Goal: Task Accomplishment & Management: Manage account settings

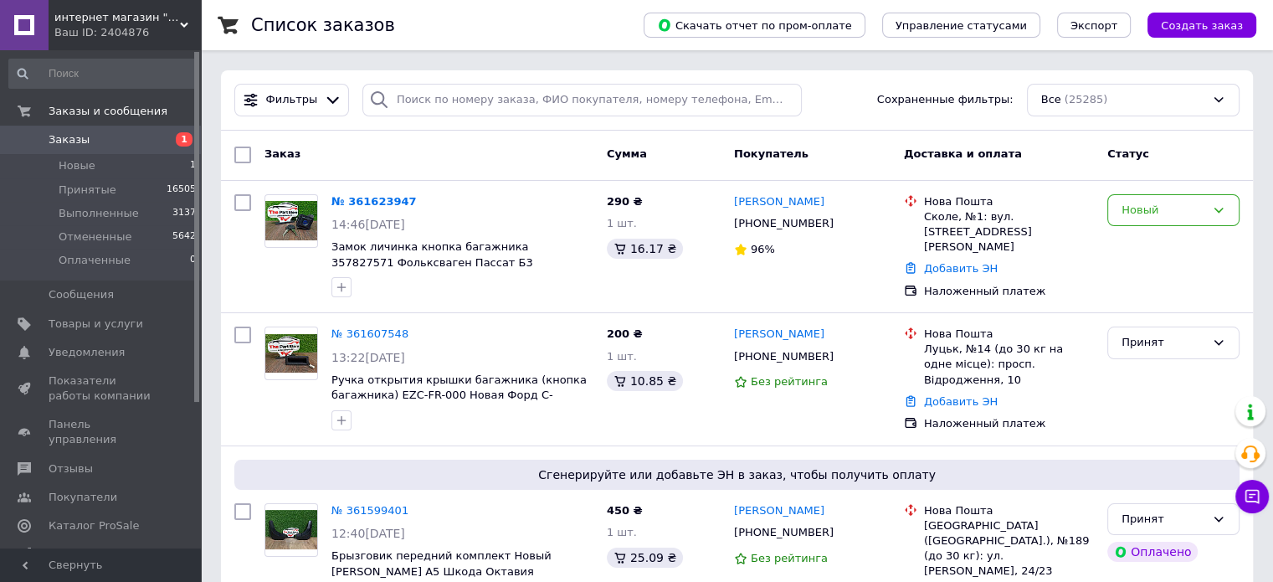
click at [90, 131] on link "Заказы 1" at bounding box center [103, 140] width 206 height 28
click at [788, 231] on div "[PHONE_NUMBER]" at bounding box center [784, 224] width 106 height 22
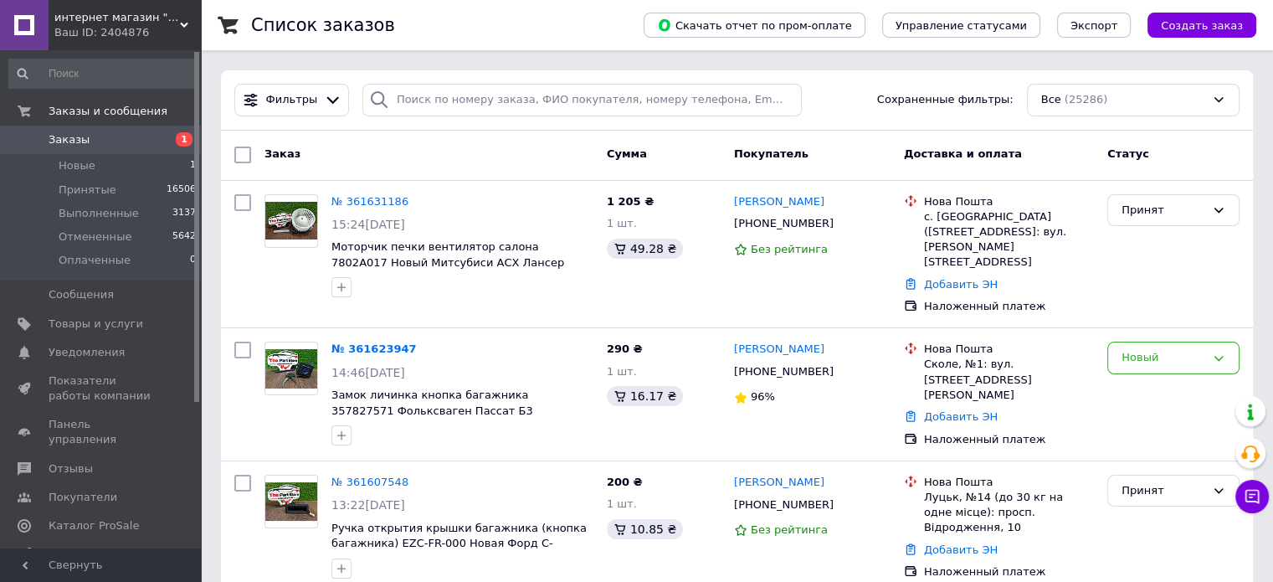
click at [86, 128] on link "Заказы 1" at bounding box center [103, 140] width 206 height 28
click at [61, 141] on span "Заказы" at bounding box center [69, 139] width 41 height 15
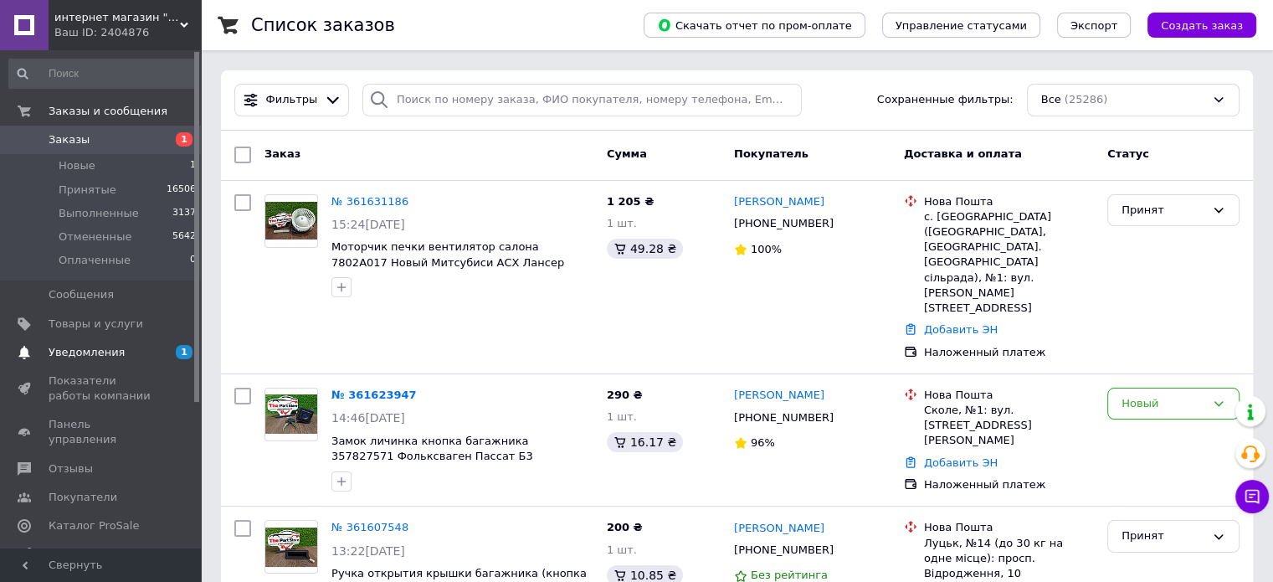
click at [110, 351] on span "Уведомления" at bounding box center [87, 352] width 76 height 15
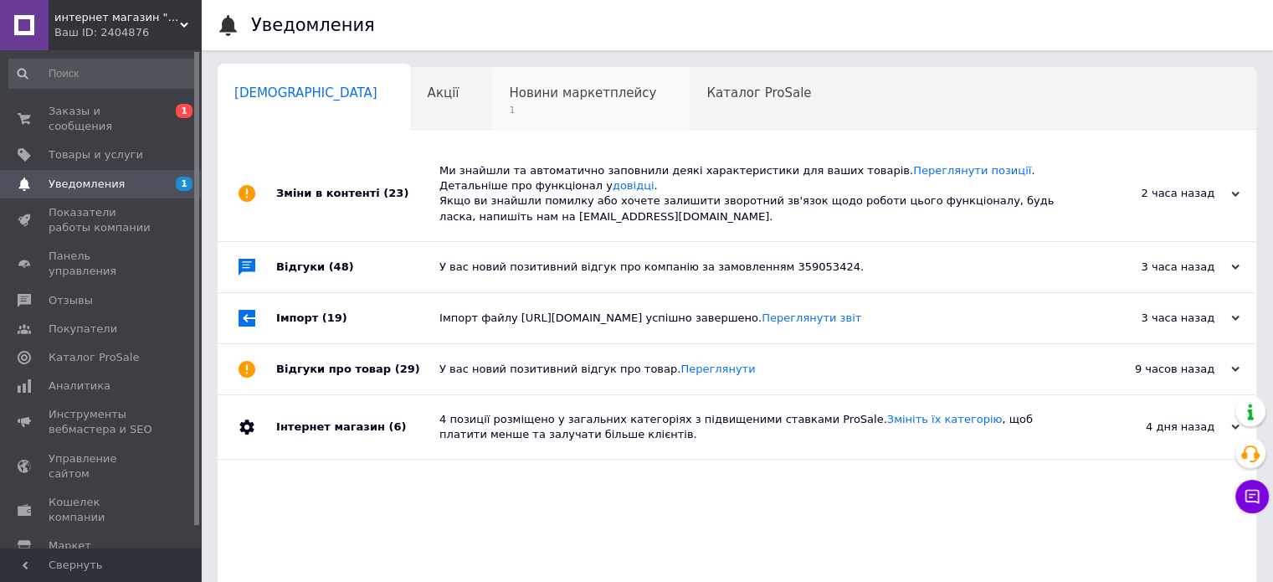
click at [509, 88] on span "Новини маркетплейсу" at bounding box center [582, 92] width 147 height 15
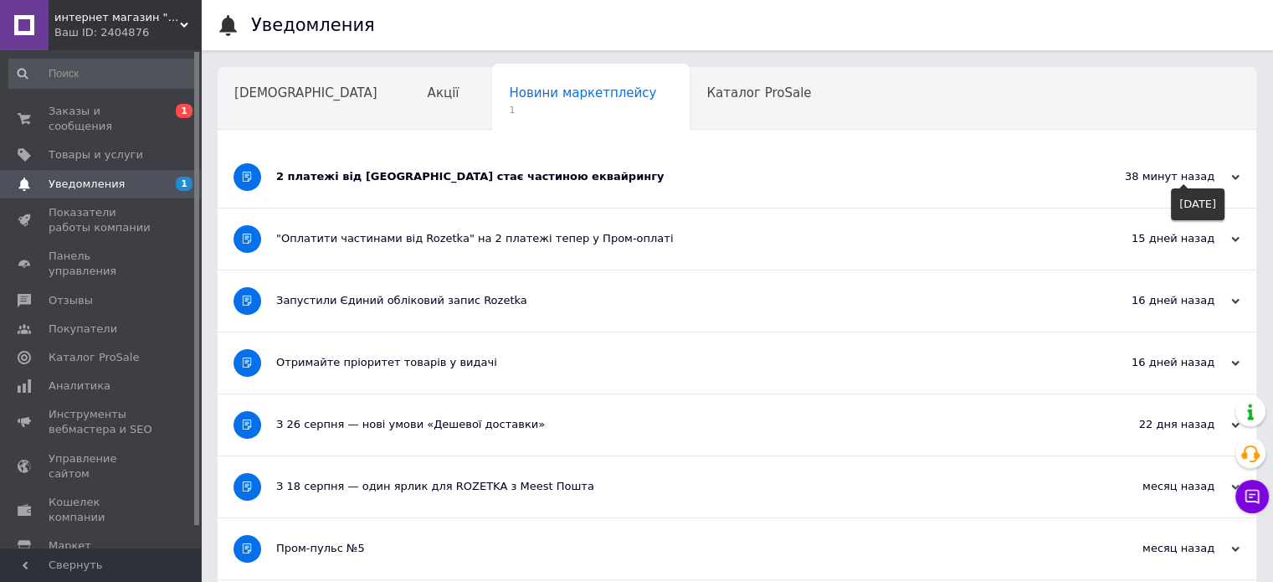
click at [1238, 173] on div "38 минут назад" at bounding box center [1155, 176] width 167 height 15
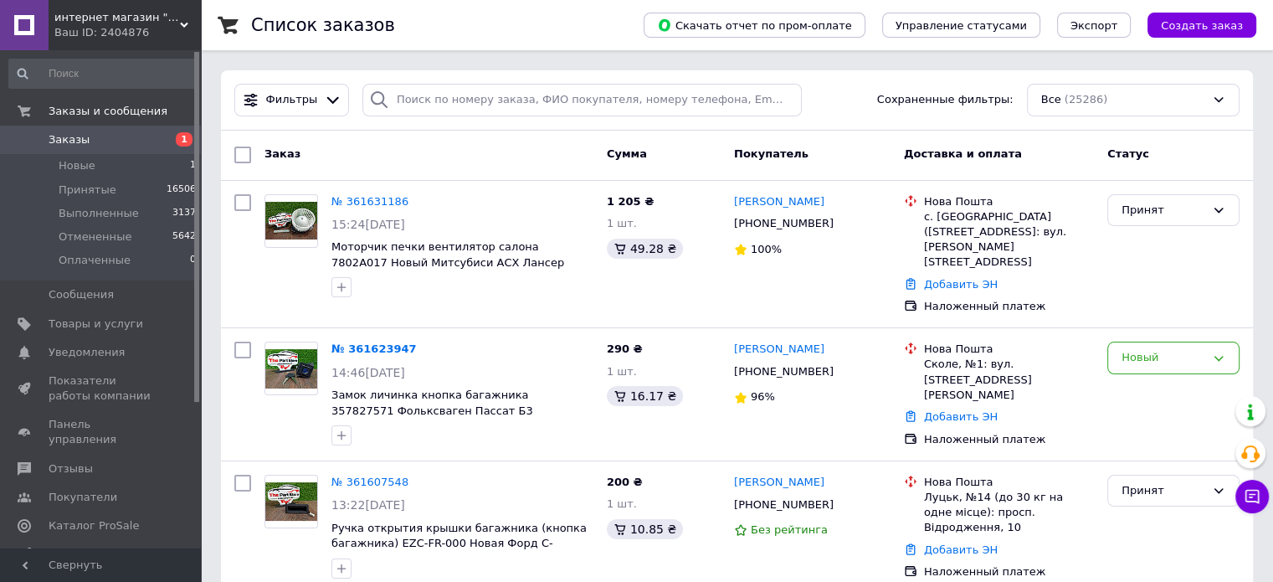
click at [90, 141] on span "Заказы" at bounding box center [102, 139] width 106 height 15
click at [91, 130] on link "Заказы 1" at bounding box center [103, 140] width 206 height 28
click at [780, 230] on div "[PHONE_NUMBER]" at bounding box center [784, 224] width 106 height 22
click at [778, 216] on div "[PHONE_NUMBER]" at bounding box center [784, 224] width 106 height 22
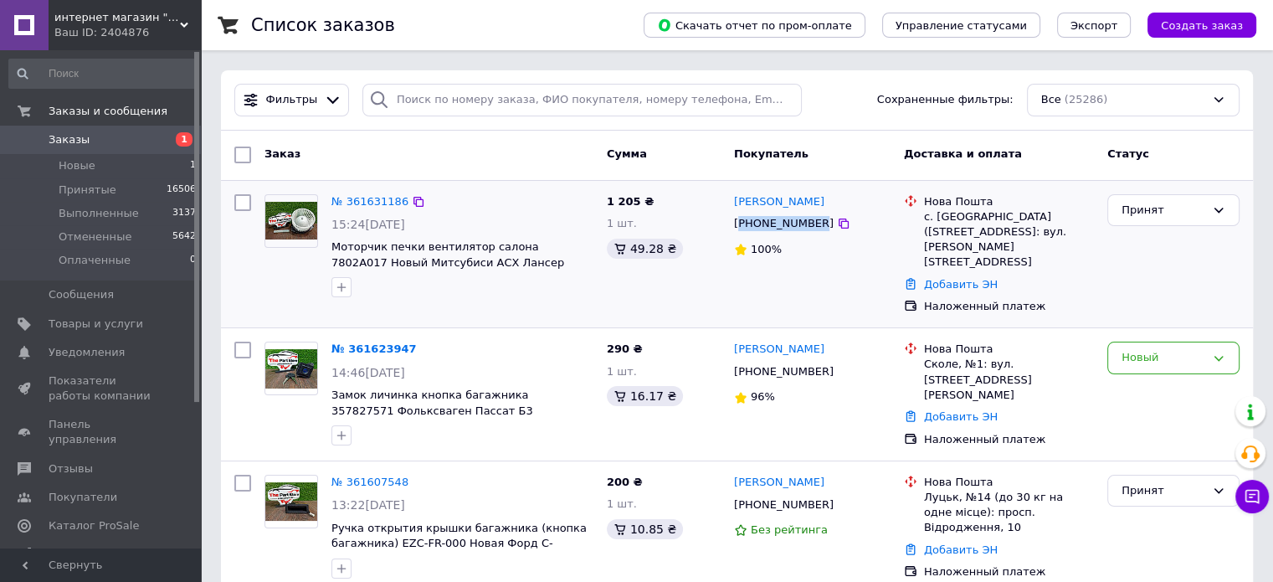
copy div "380990773498"
click at [971, 280] on link "Добавить ЭН" at bounding box center [961, 284] width 74 height 13
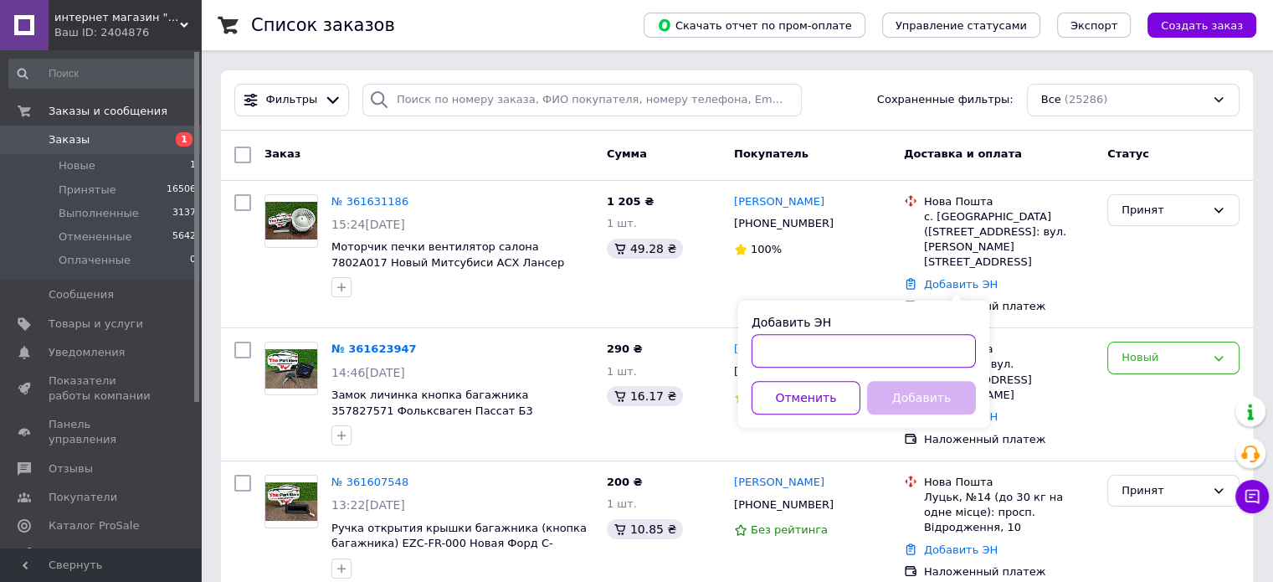
paste input "20451247293346"
type input "20451247293346"
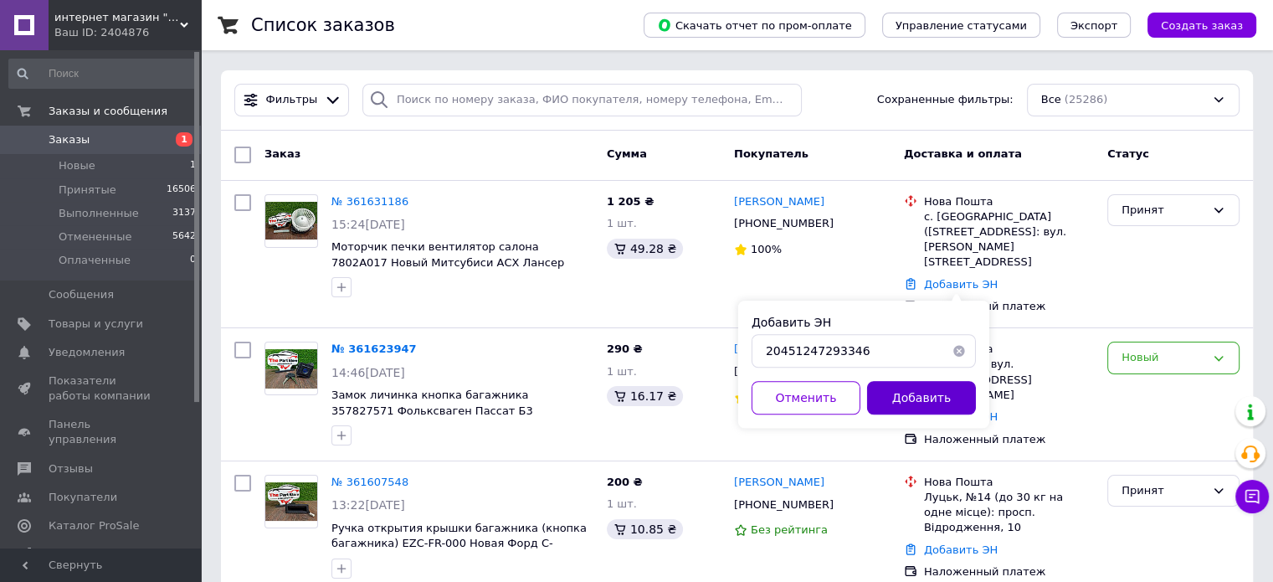
click at [913, 405] on button "Добавить" at bounding box center [921, 397] width 109 height 33
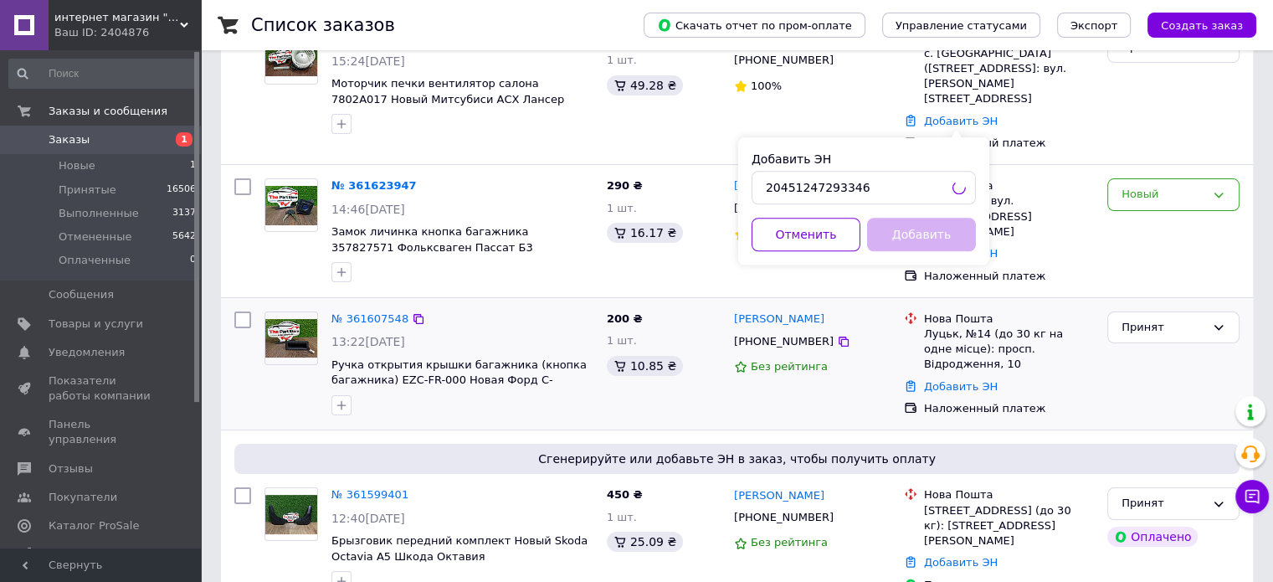
scroll to position [167, 0]
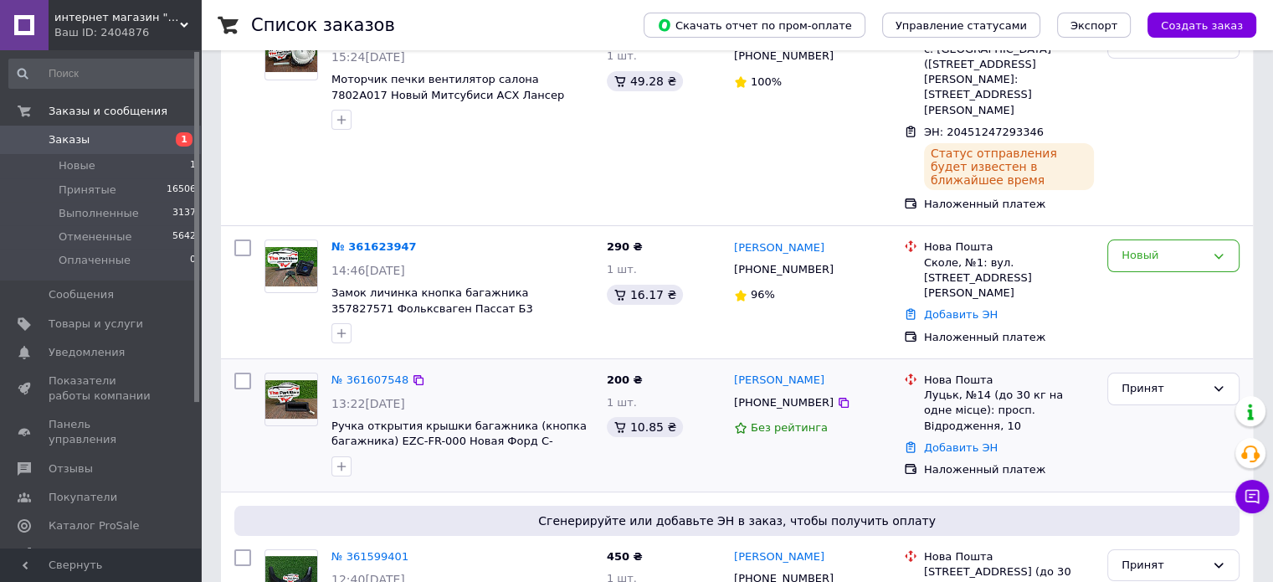
click at [780, 392] on div "[PHONE_NUMBER]" at bounding box center [784, 403] width 106 height 22
copy div "380993638401"
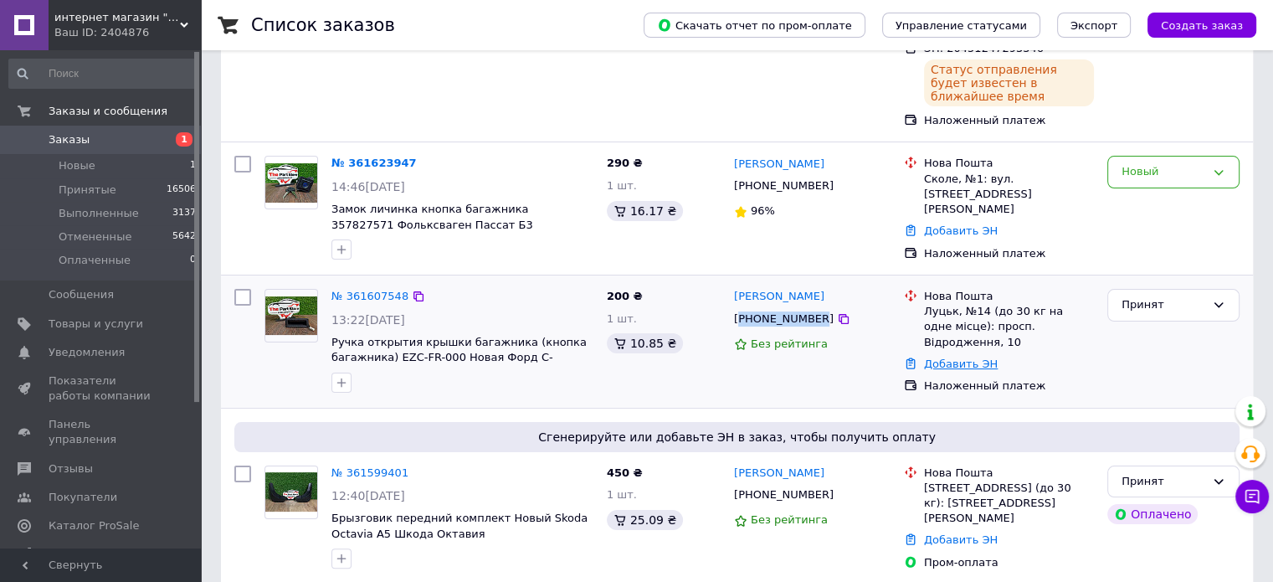
click at [964, 357] on link "Добавить ЭН" at bounding box center [961, 363] width 74 height 13
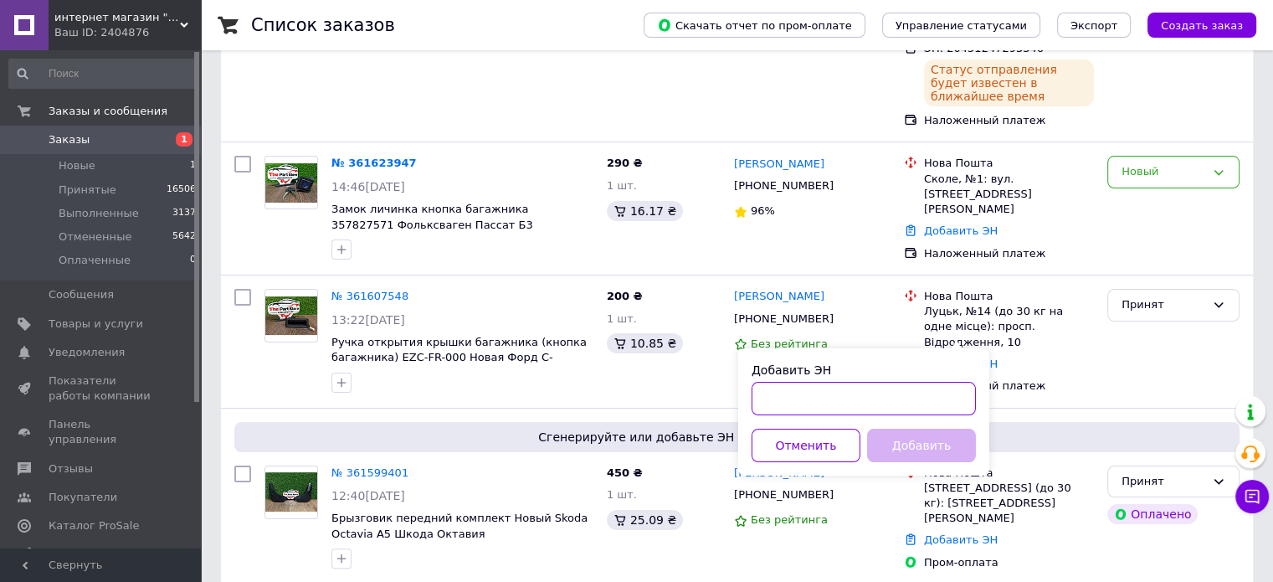
paste input "20451247272609"
type input "20451247272609"
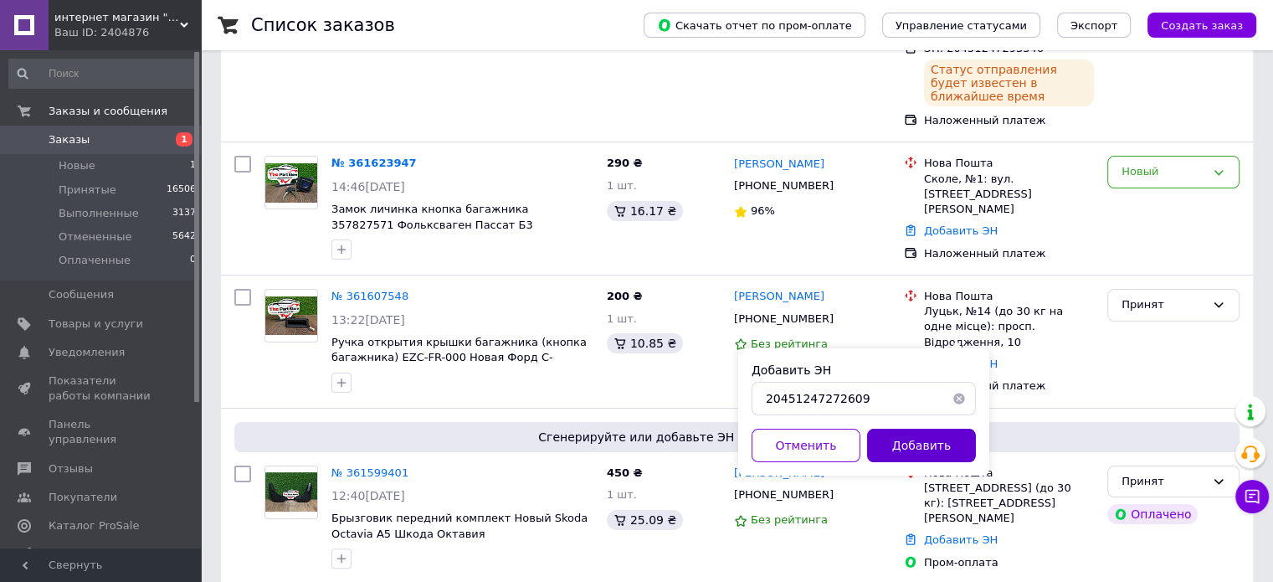
click at [931, 461] on button "Добавить" at bounding box center [921, 445] width 109 height 33
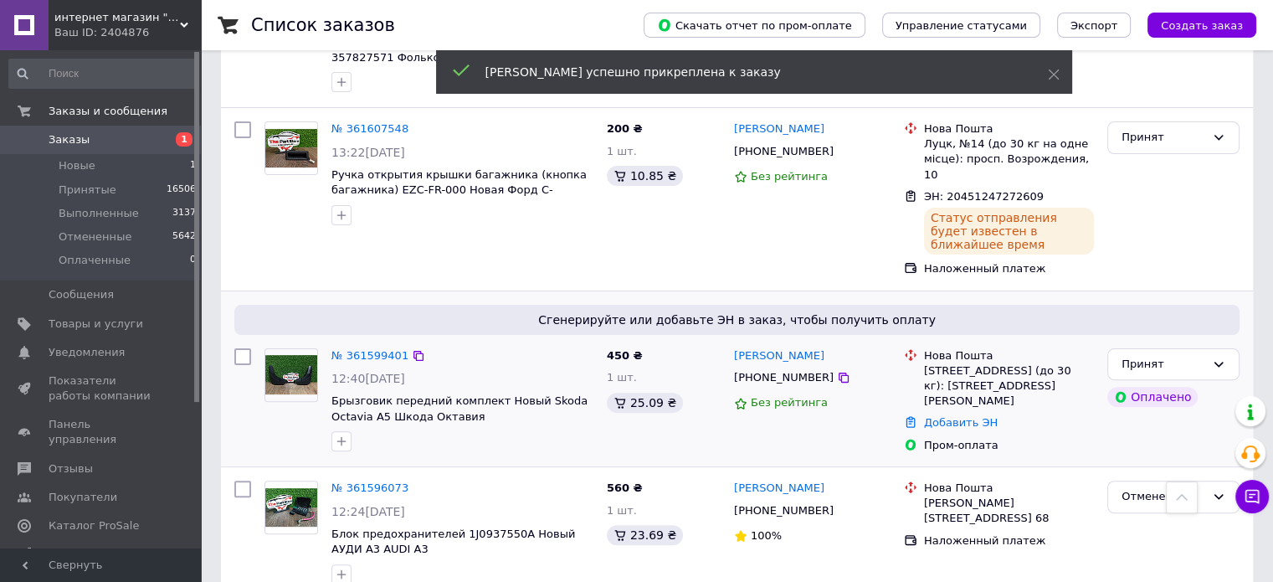
scroll to position [502, 0]
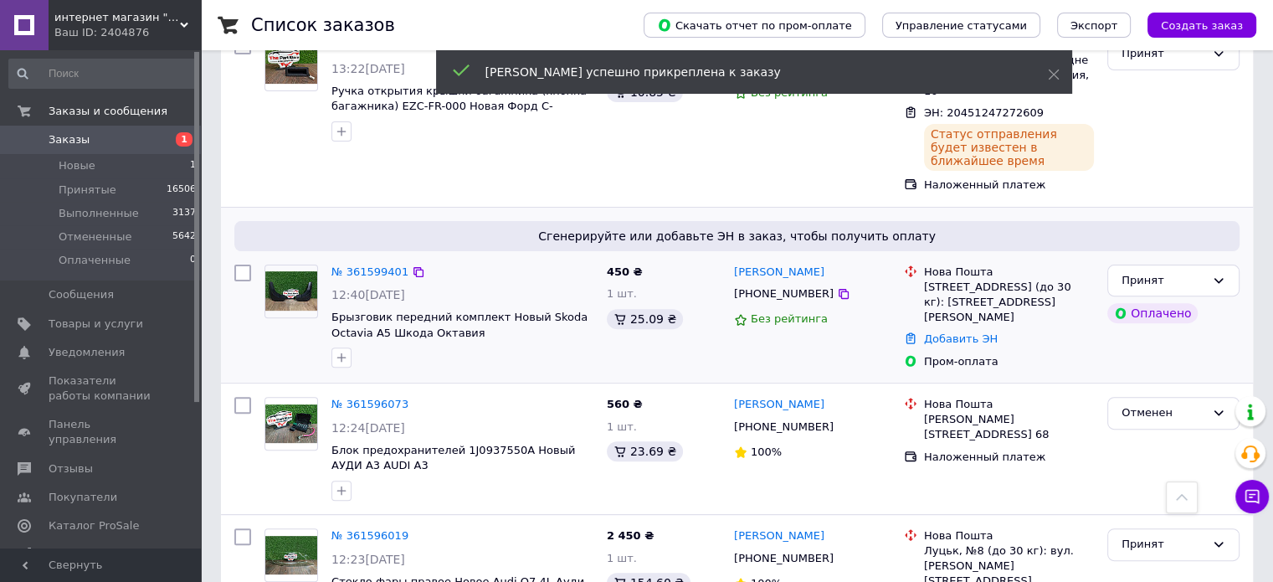
click at [780, 283] on div "[PHONE_NUMBER]" at bounding box center [784, 294] width 106 height 22
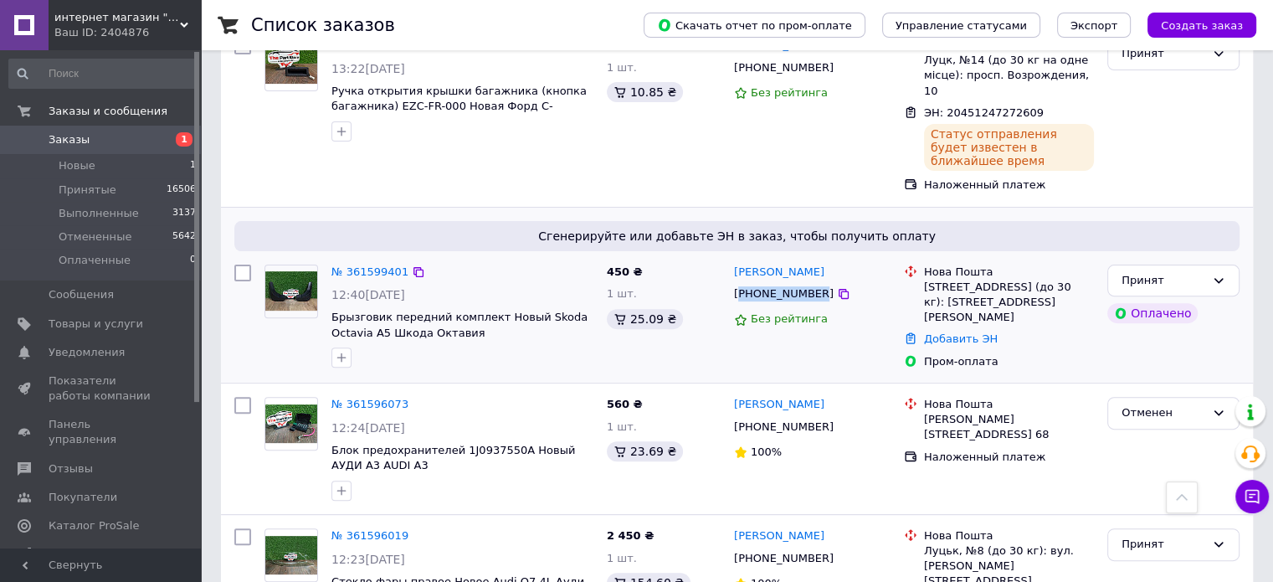
click at [780, 283] on div "[PHONE_NUMBER]" at bounding box center [784, 294] width 106 height 22
copy div "380979113880"
click at [942, 332] on link "Добавить ЭН" at bounding box center [961, 338] width 74 height 13
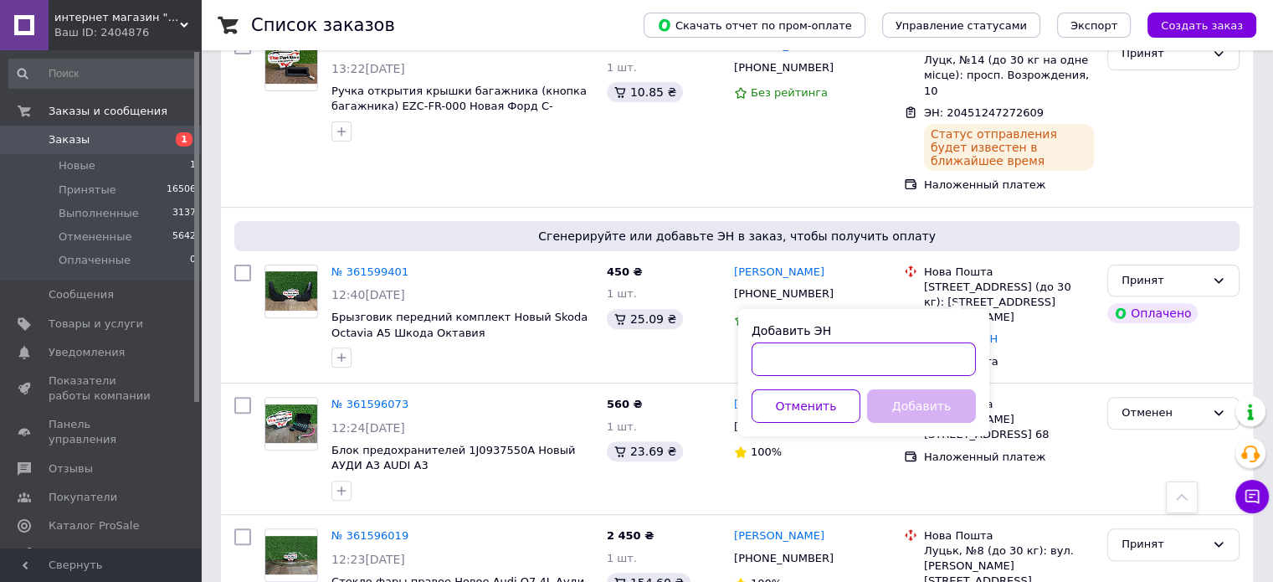
paste input "20451247115850"
type input "20451247115850"
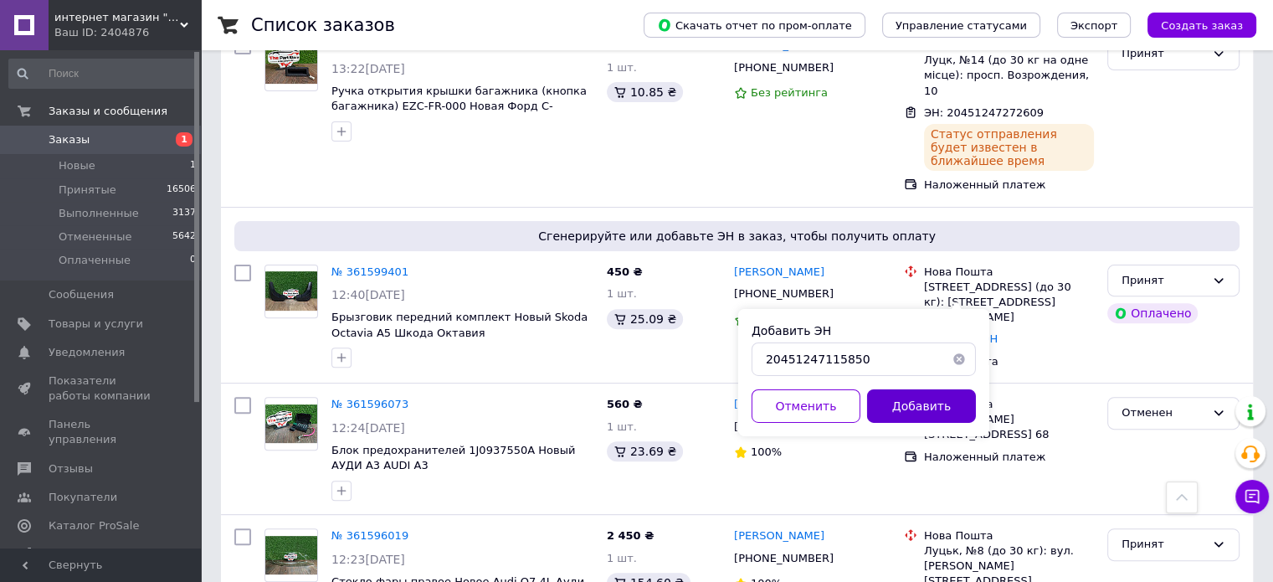
click at [933, 407] on button "Добавить" at bounding box center [921, 405] width 109 height 33
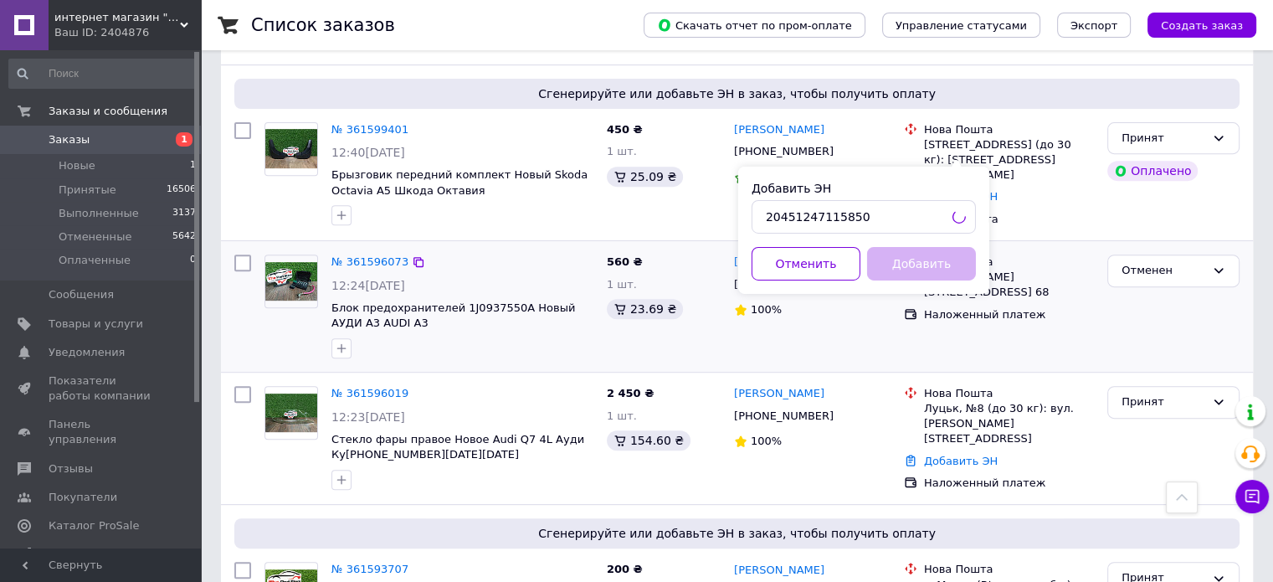
scroll to position [670, 0]
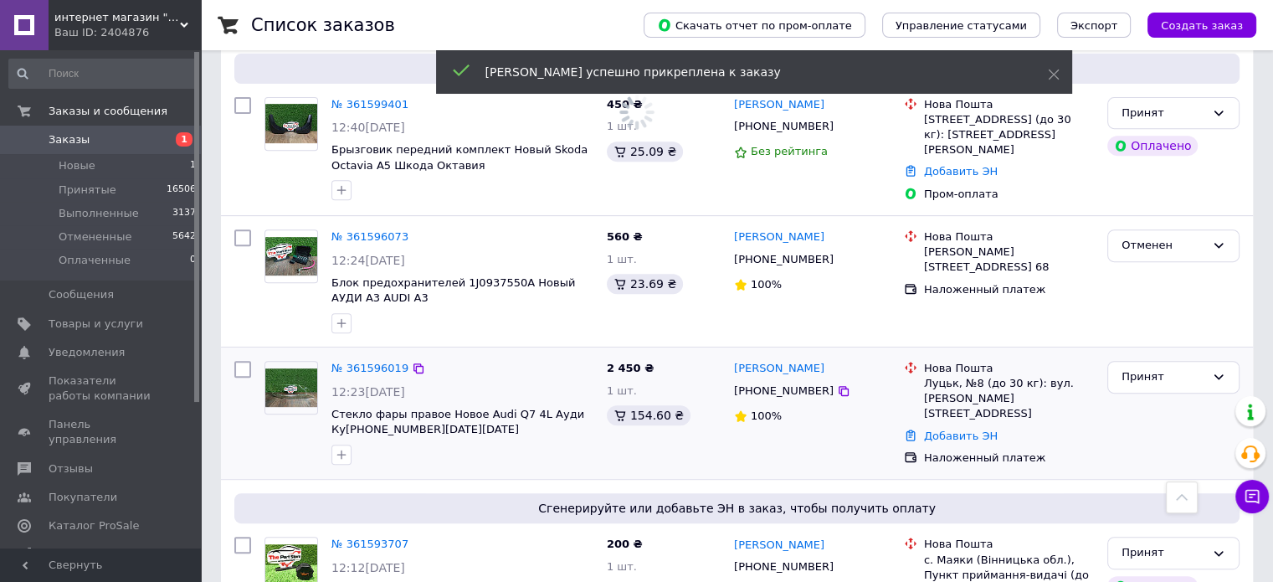
click at [790, 380] on div "[PHONE_NUMBER]" at bounding box center [784, 391] width 106 height 22
copy div "380673323200"
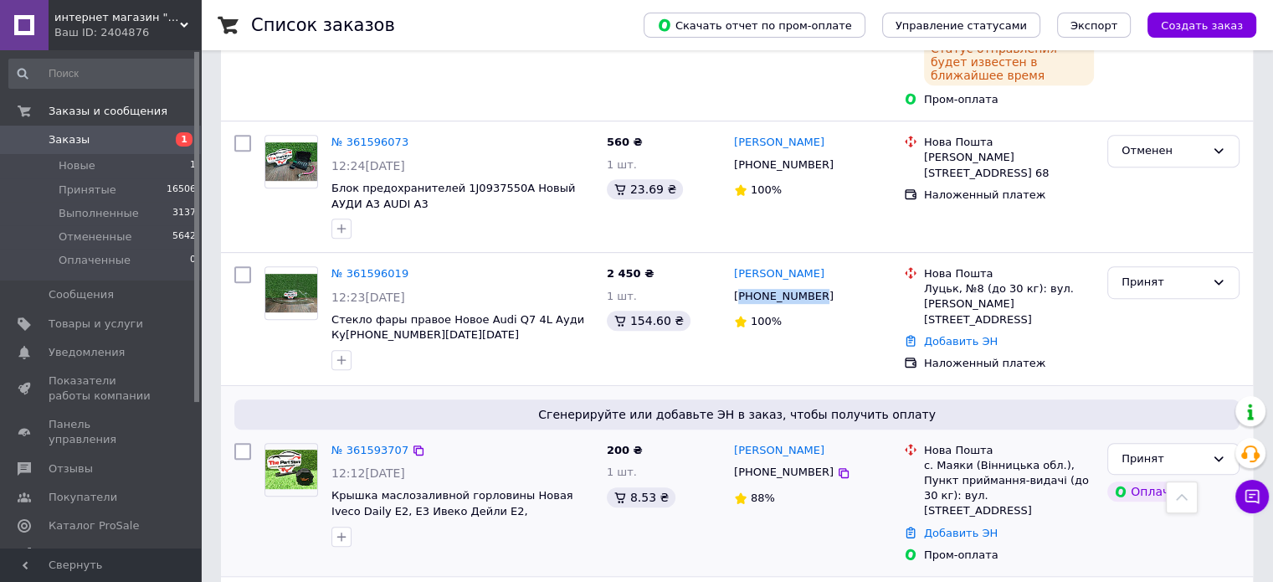
scroll to position [837, 0]
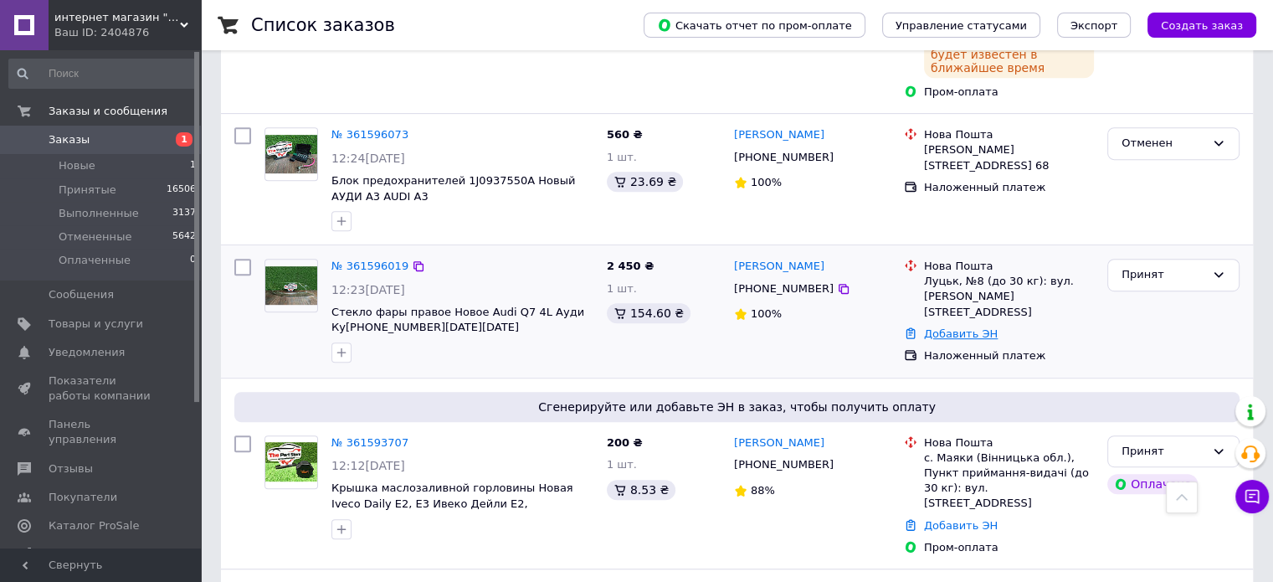
click at [973, 327] on link "Добавить ЭН" at bounding box center [961, 333] width 74 height 13
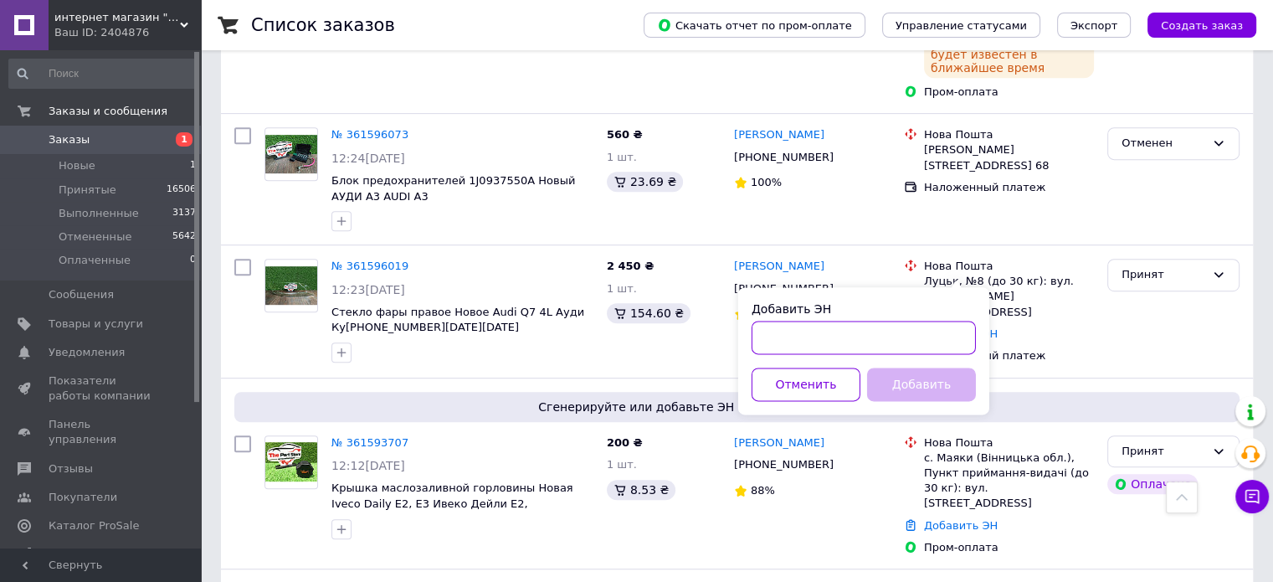
paste input "20451247119545"
type input "20451247119545"
click at [935, 389] on button "Добавить" at bounding box center [921, 383] width 109 height 33
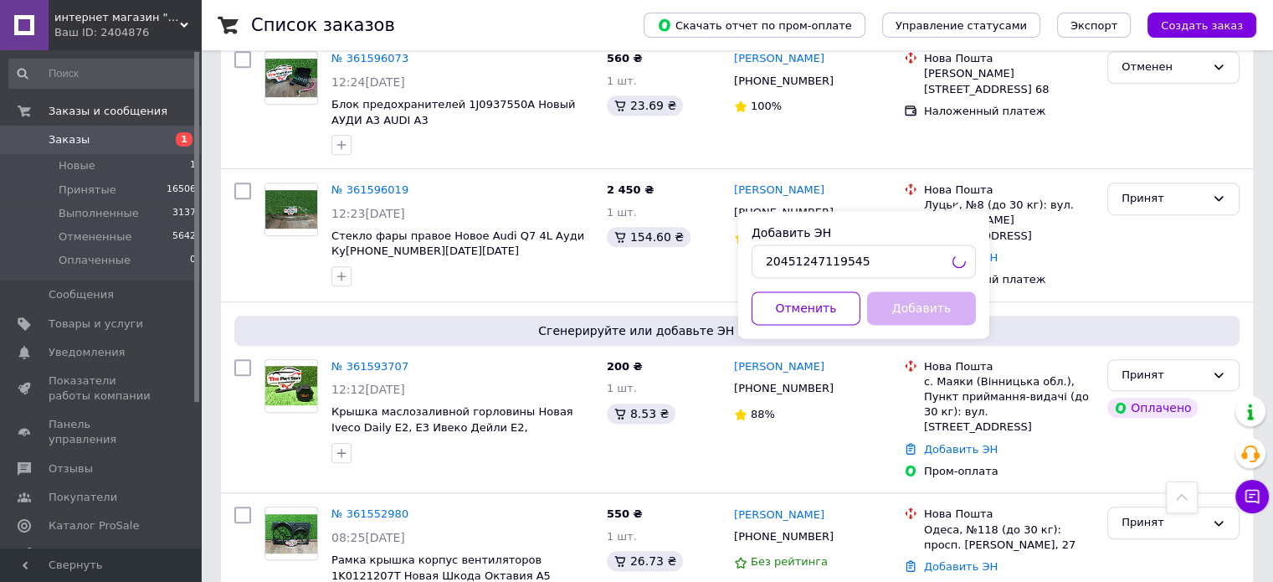
scroll to position [1004, 0]
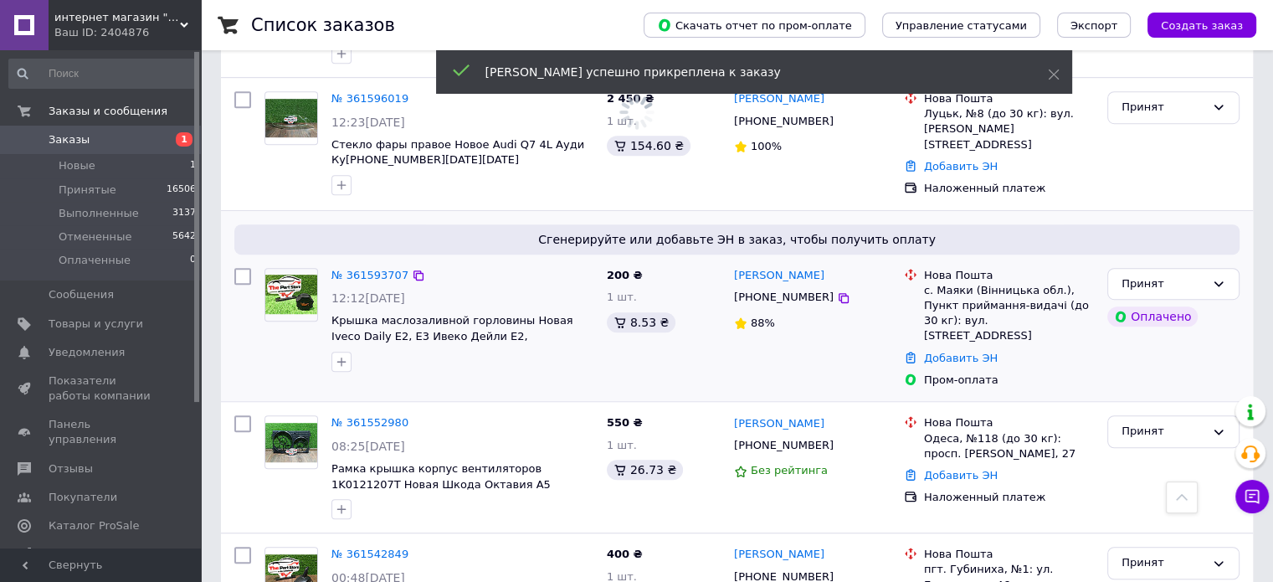
click at [776, 286] on div "[PHONE_NUMBER]" at bounding box center [784, 297] width 106 height 22
copy div "380979180840"
click at [826, 267] on div "[PERSON_NAME] [PHONE_NUMBER] 88%" at bounding box center [812, 328] width 170 height 134
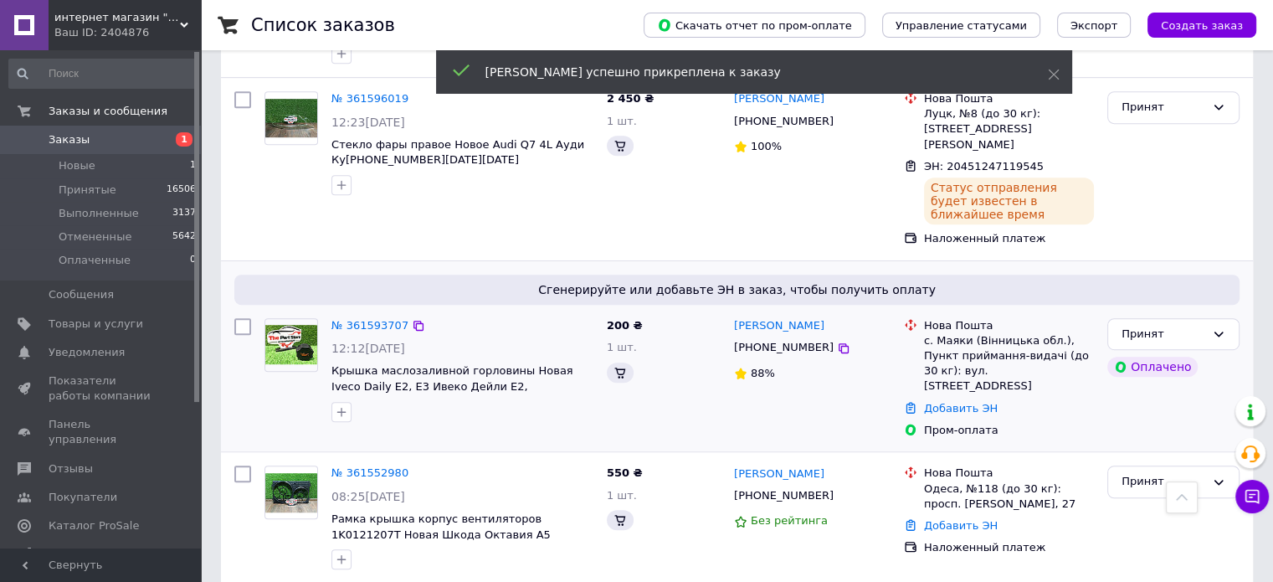
click at [794, 316] on div "[PERSON_NAME]" at bounding box center [779, 325] width 94 height 19
click at [793, 336] on div "[PHONE_NUMBER]" at bounding box center [784, 347] width 106 height 22
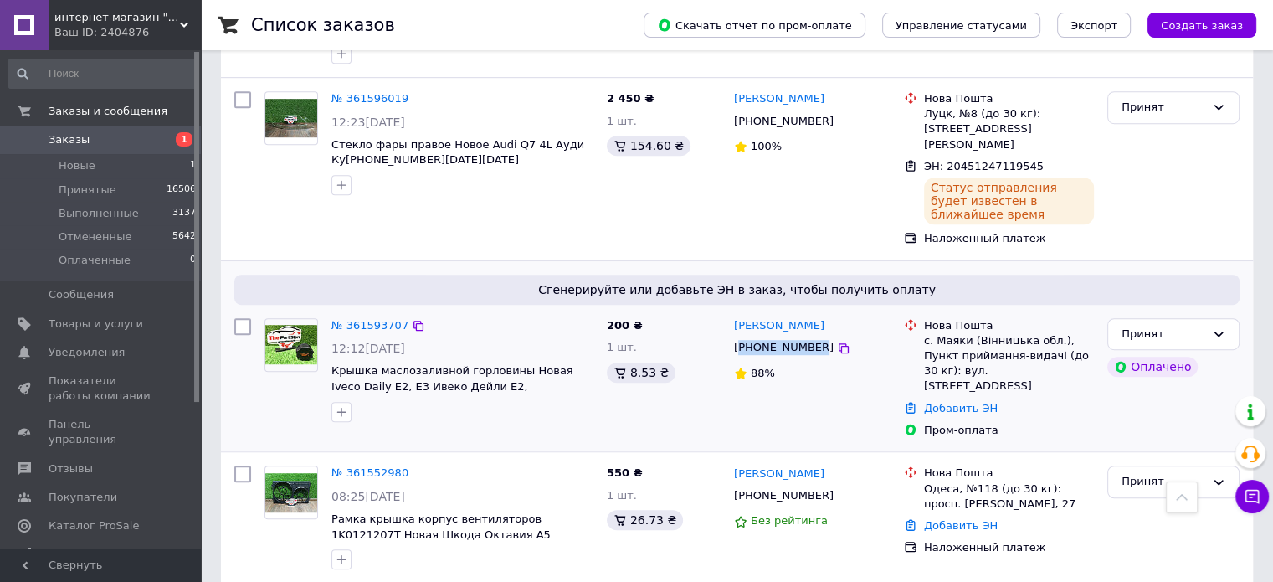
copy div "380979180840"
click at [956, 402] on link "Добавить ЭН" at bounding box center [961, 408] width 74 height 13
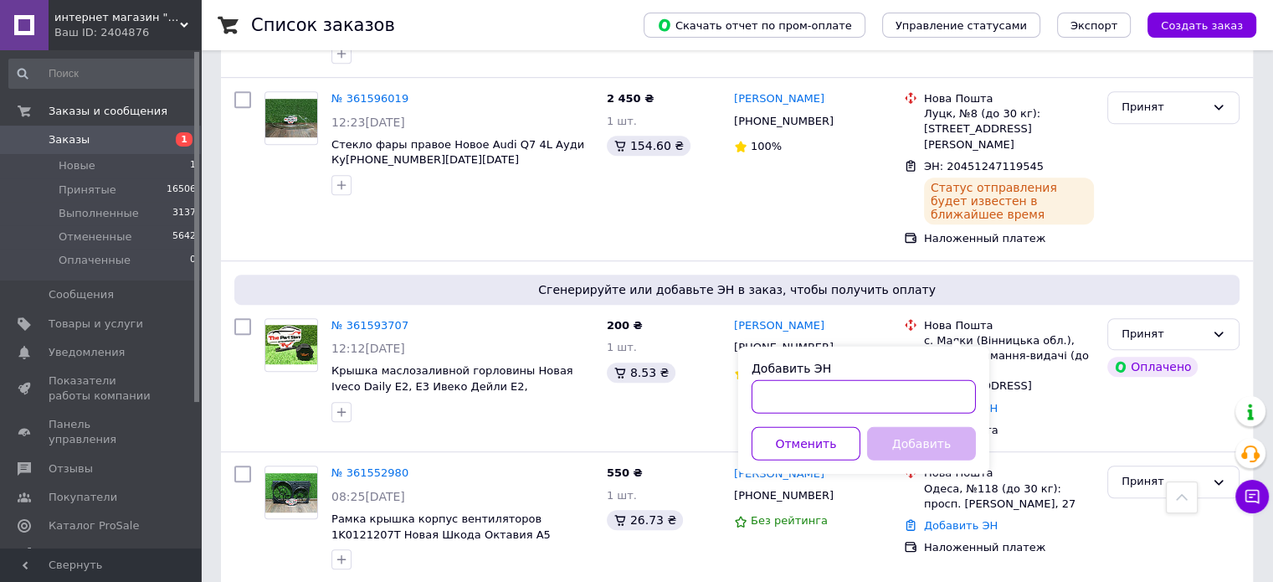
paste input "20451247096762"
type input "20451247096762"
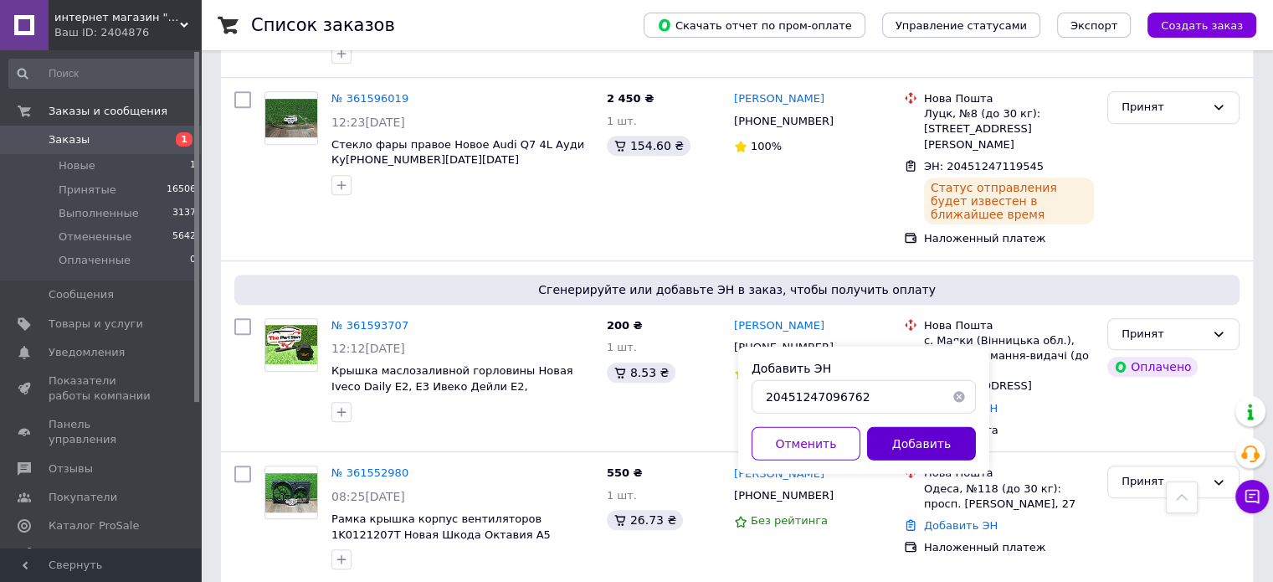
click at [920, 438] on button "Добавить" at bounding box center [921, 443] width 109 height 33
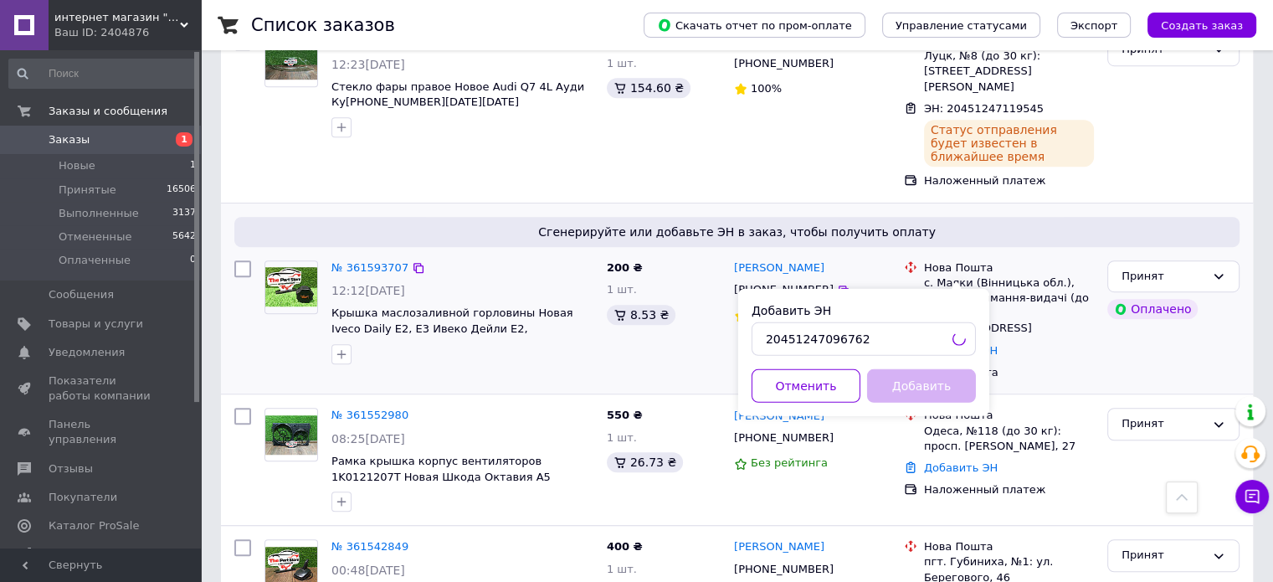
scroll to position [1172, 0]
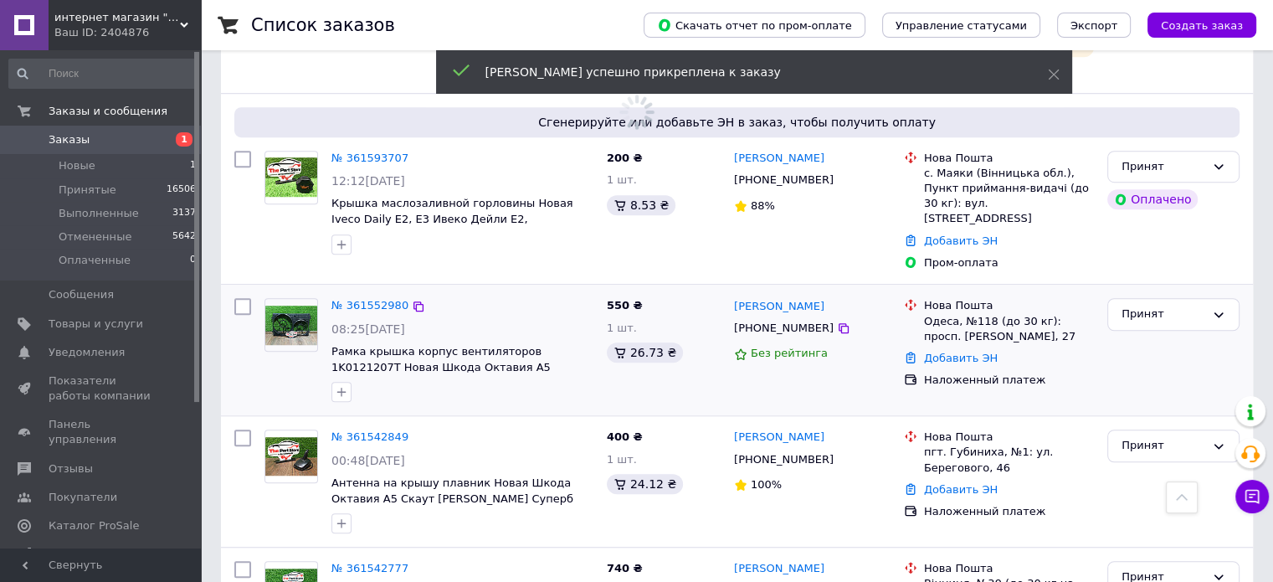
click at [781, 317] on div "[PHONE_NUMBER]" at bounding box center [784, 328] width 106 height 22
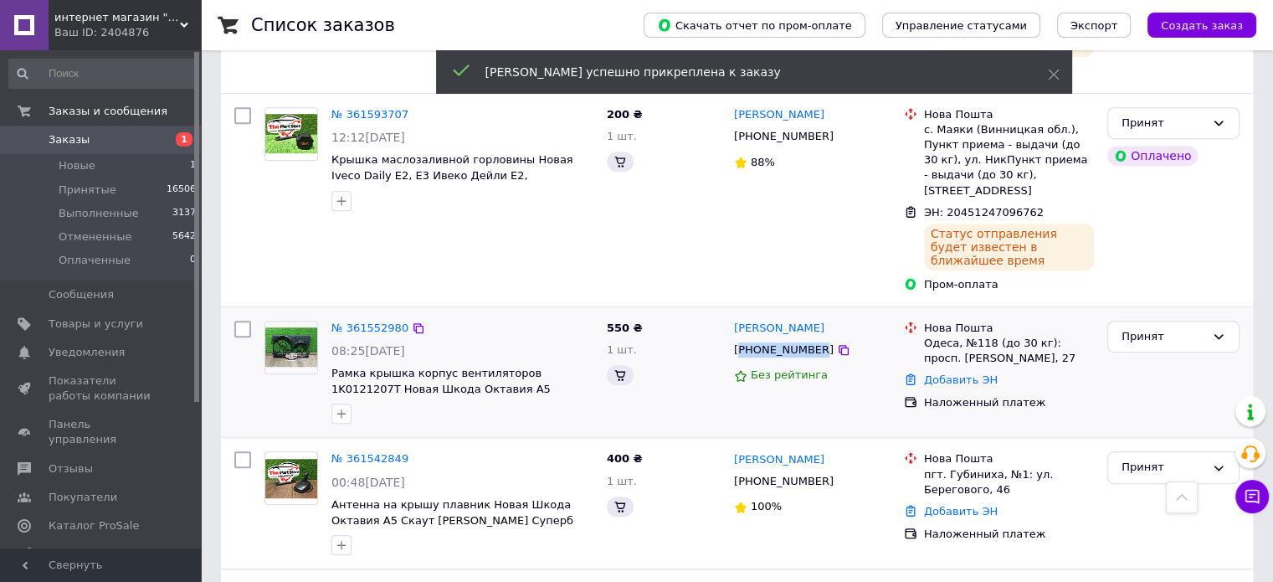
copy div "380688336373"
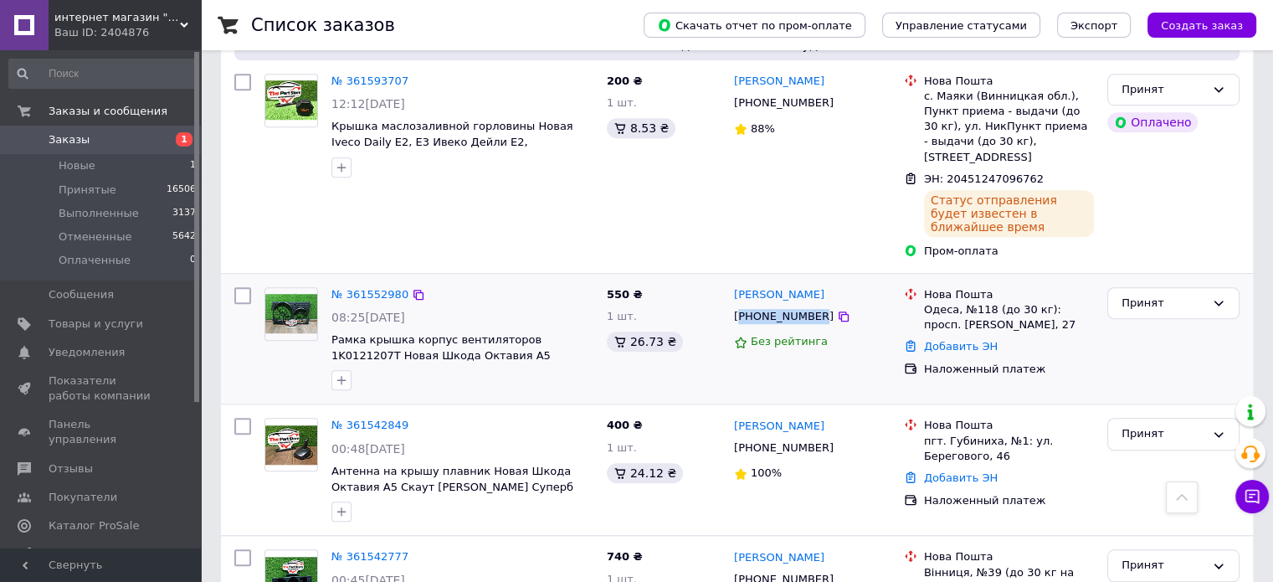
scroll to position [1339, 0]
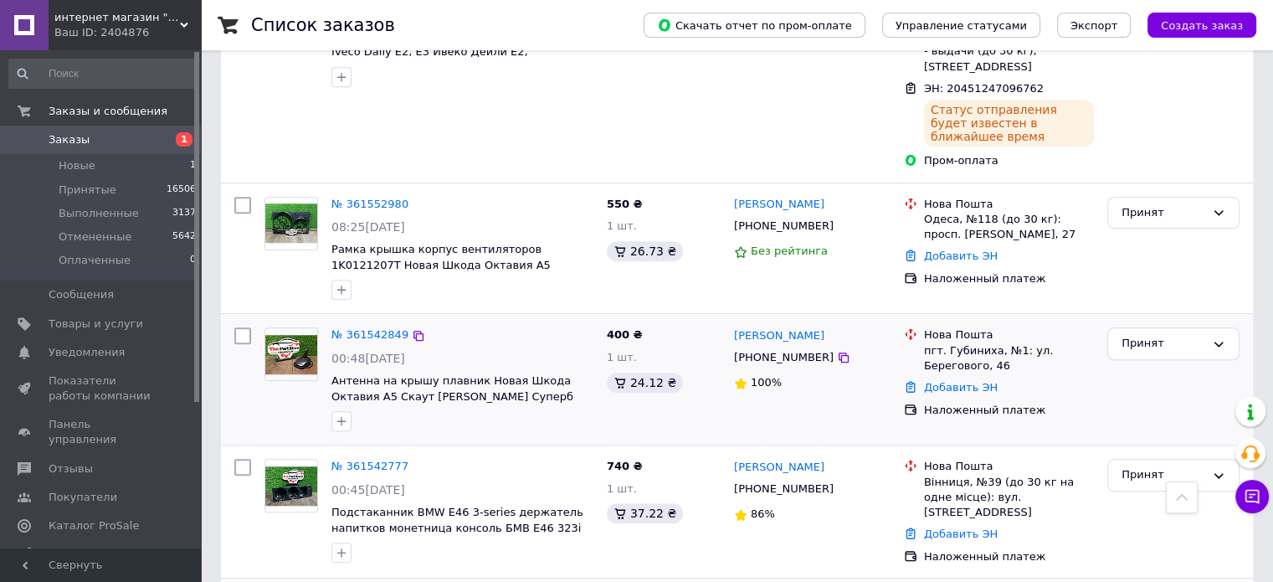
click at [779, 347] on div "[PHONE_NUMBER]" at bounding box center [784, 358] width 106 height 22
copy div "380987997920"
click at [951, 381] on link "Добавить ЭН" at bounding box center [961, 387] width 74 height 13
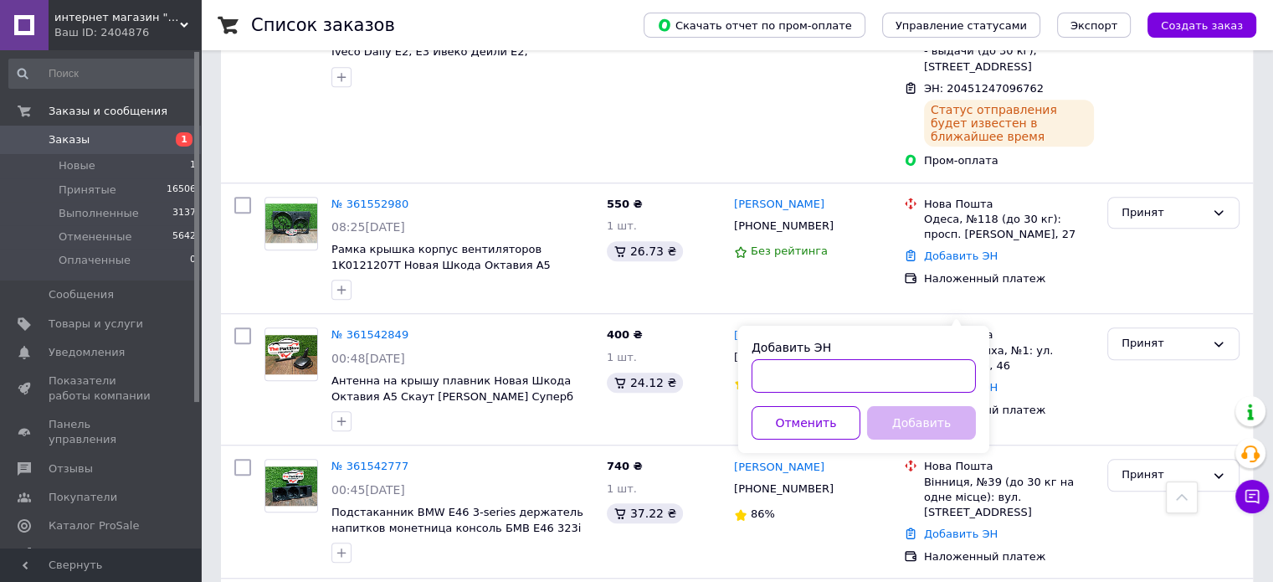
paste input "20451247117568"
type input "20451247117568"
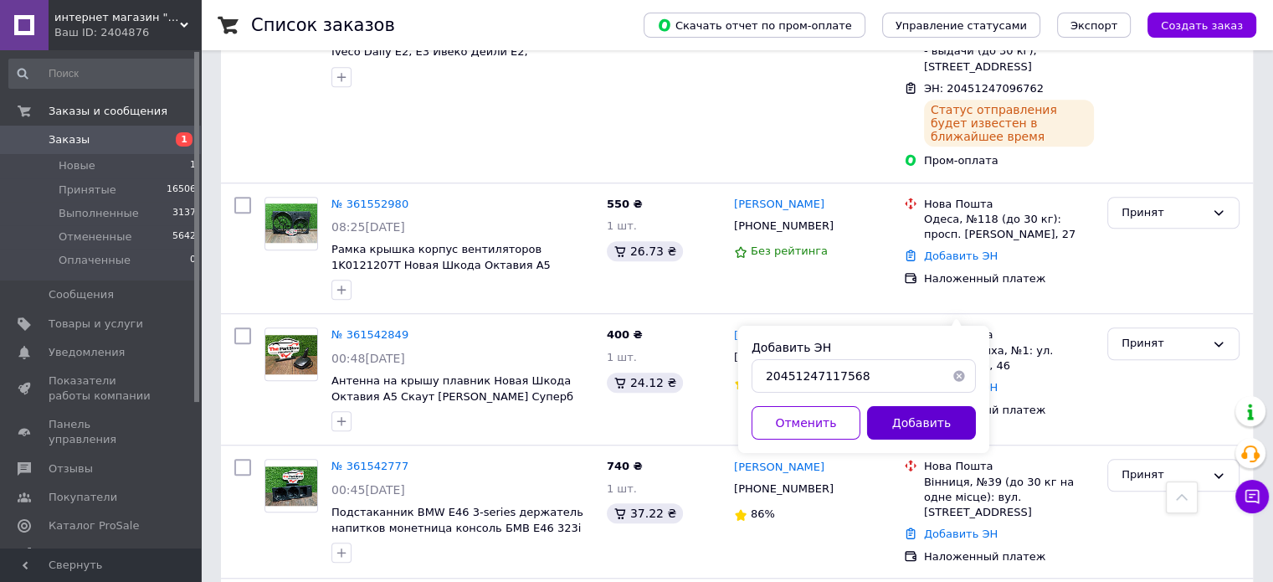
click at [925, 412] on button "Добавить" at bounding box center [921, 422] width 109 height 33
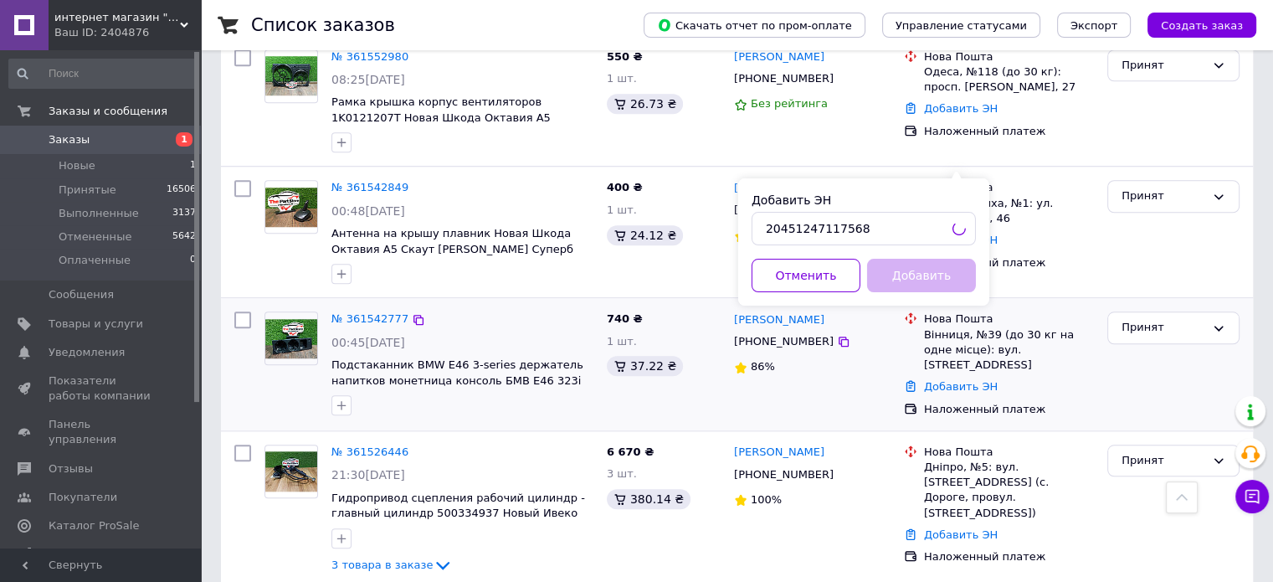
scroll to position [1507, 0]
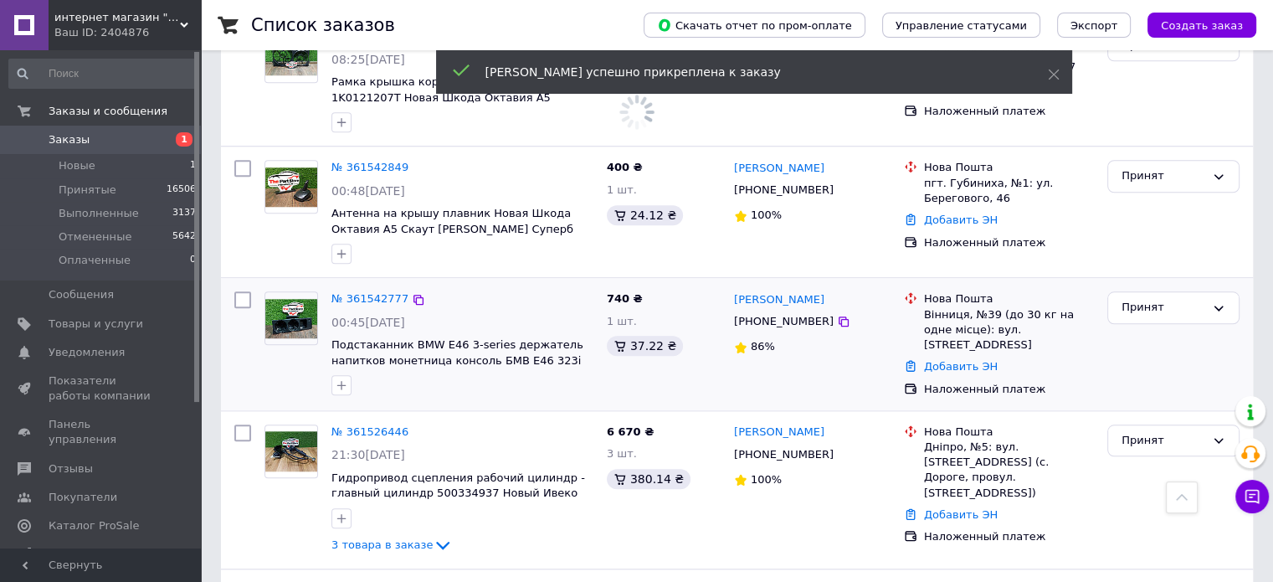
click at [802, 311] on div "[PHONE_NUMBER]" at bounding box center [784, 322] width 106 height 22
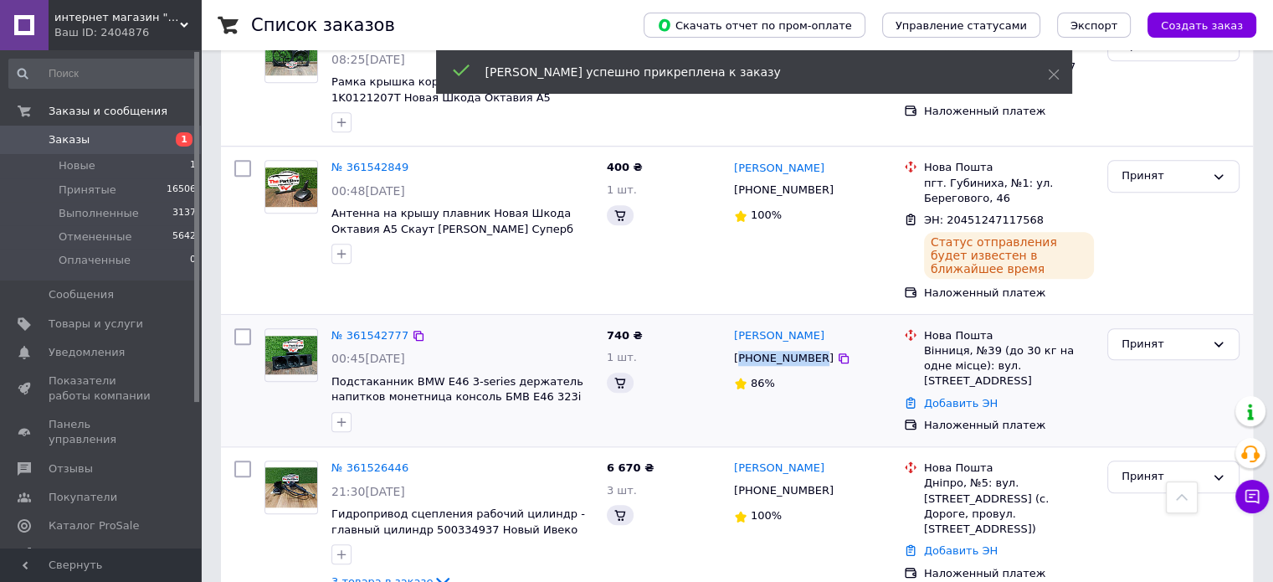
copy div "380730610046"
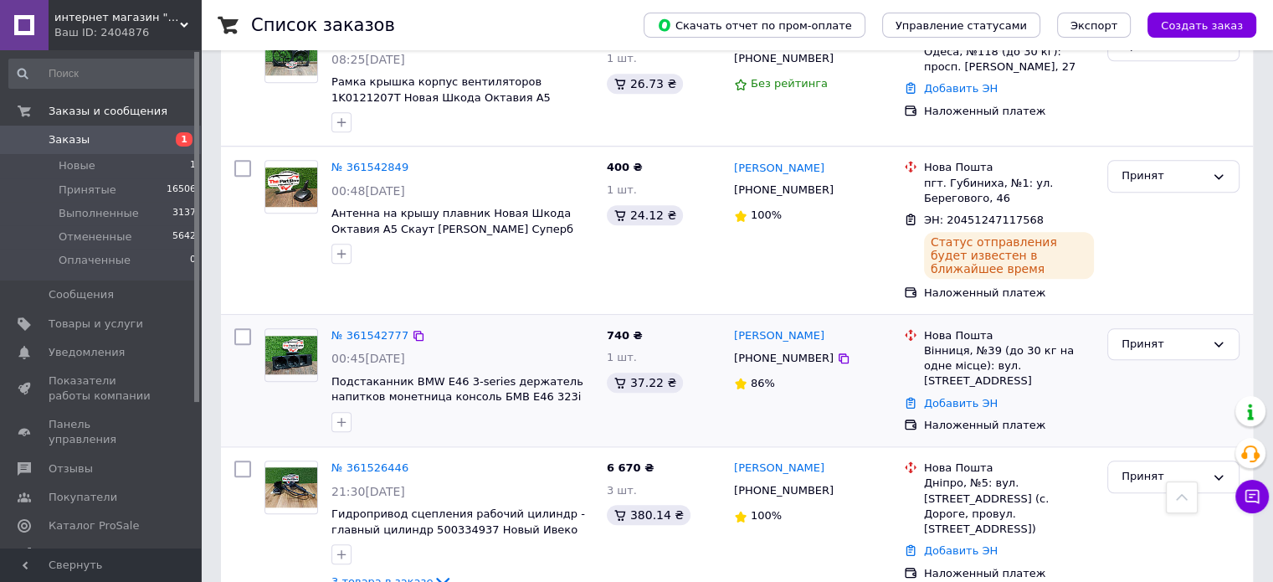
click at [962, 393] on div "Добавить ЭН" at bounding box center [1009, 404] width 177 height 23
click at [951, 397] on link "Добавить ЭН" at bounding box center [961, 403] width 74 height 13
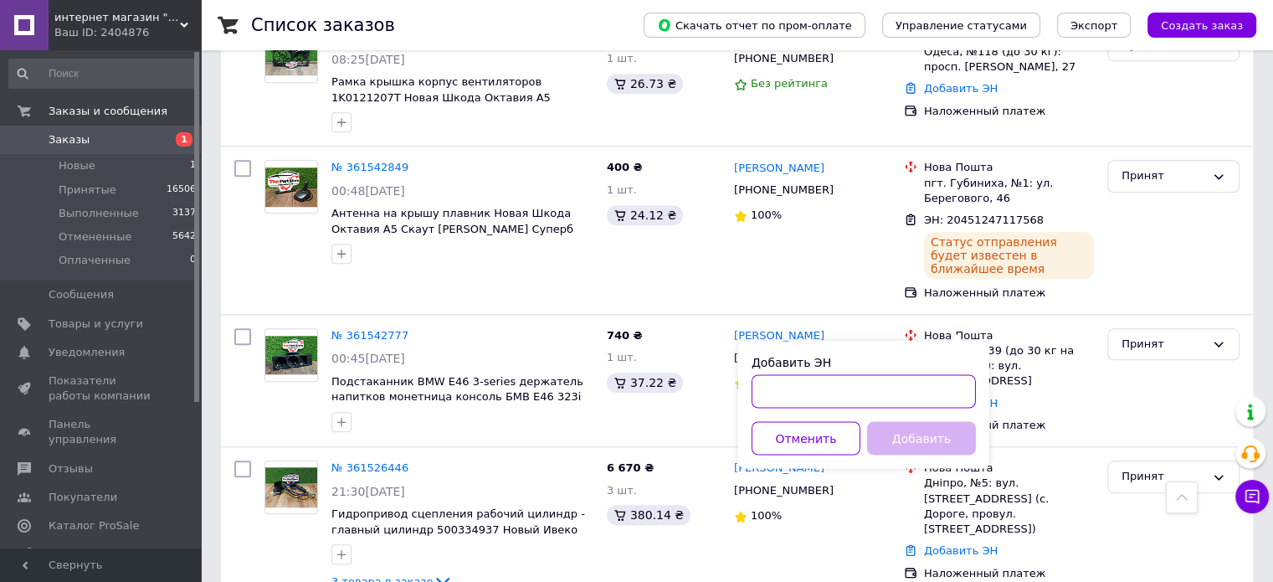
paste input "20451246875938"
type input "20451246875938"
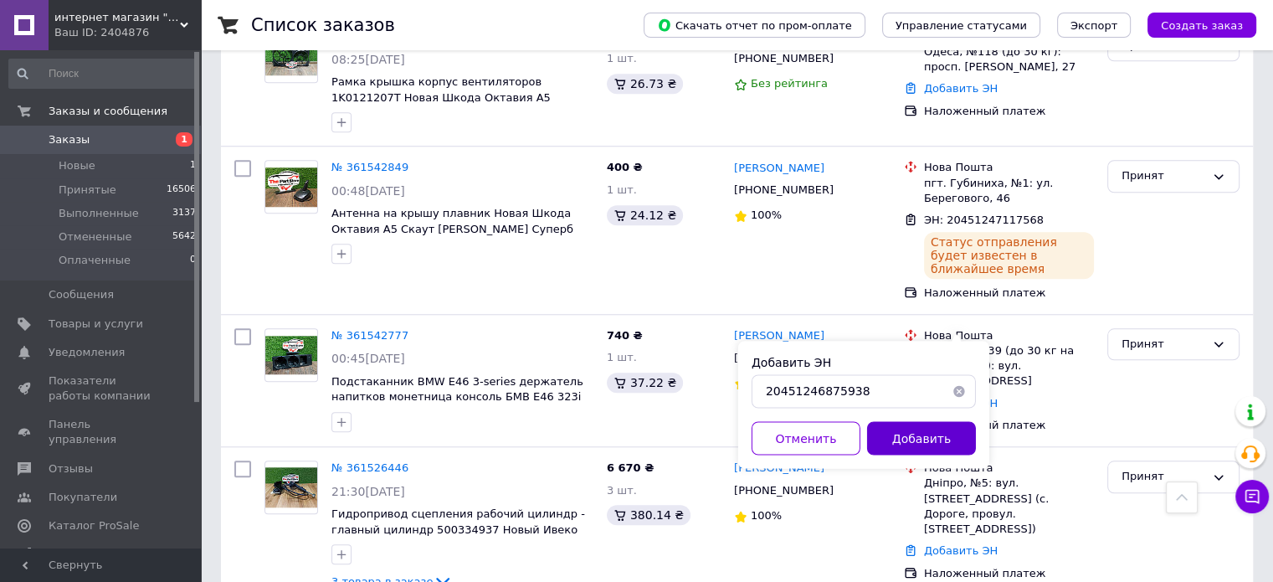
click at [917, 430] on button "Добавить" at bounding box center [921, 437] width 109 height 33
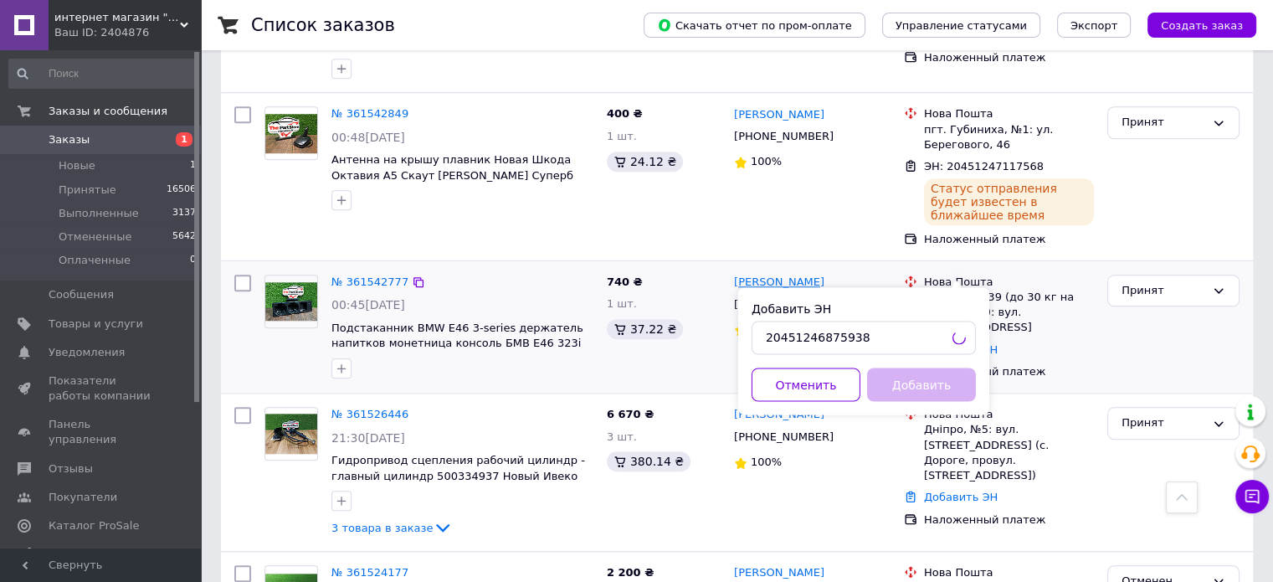
scroll to position [1590, 0]
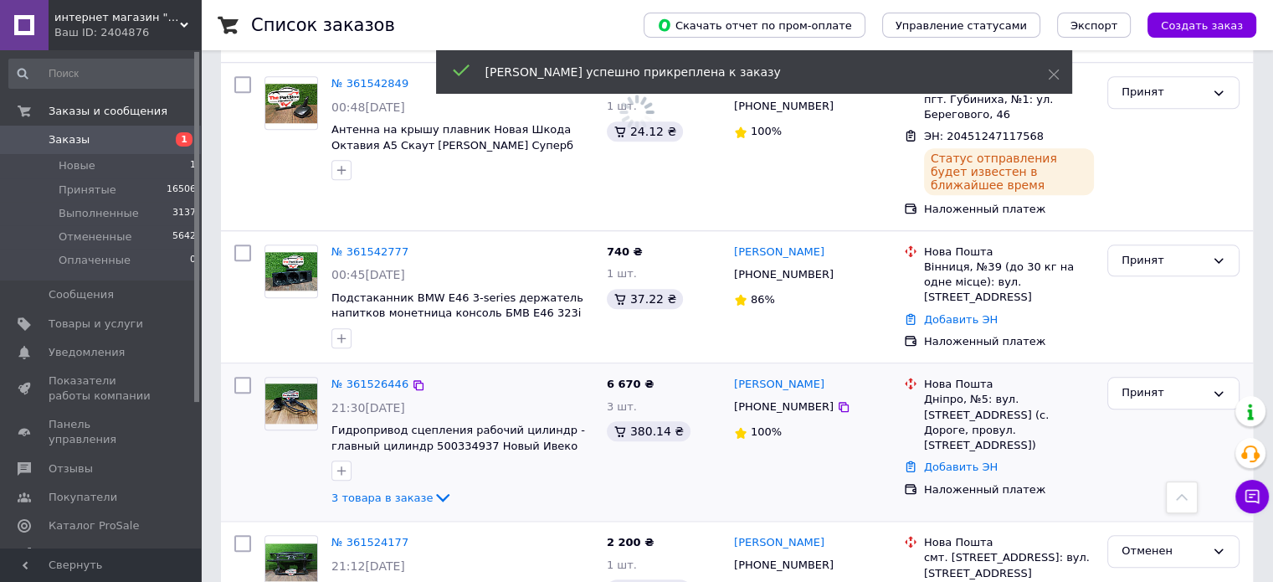
click at [772, 396] on div "[PHONE_NUMBER]" at bounding box center [784, 407] width 106 height 22
copy div "380974011898"
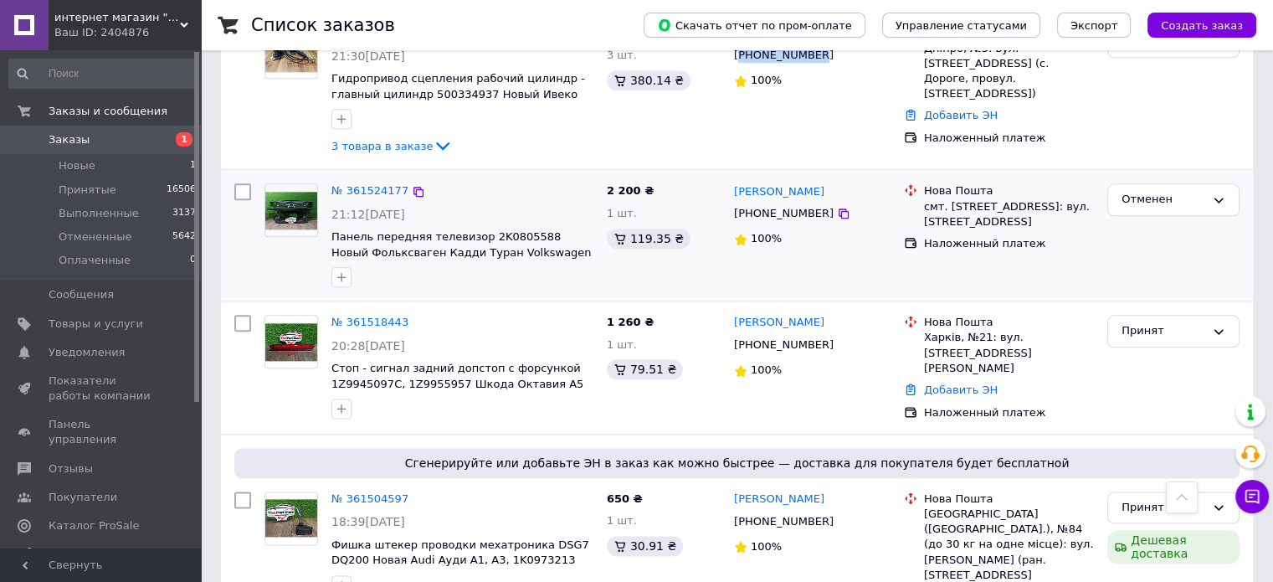
scroll to position [2009, 0]
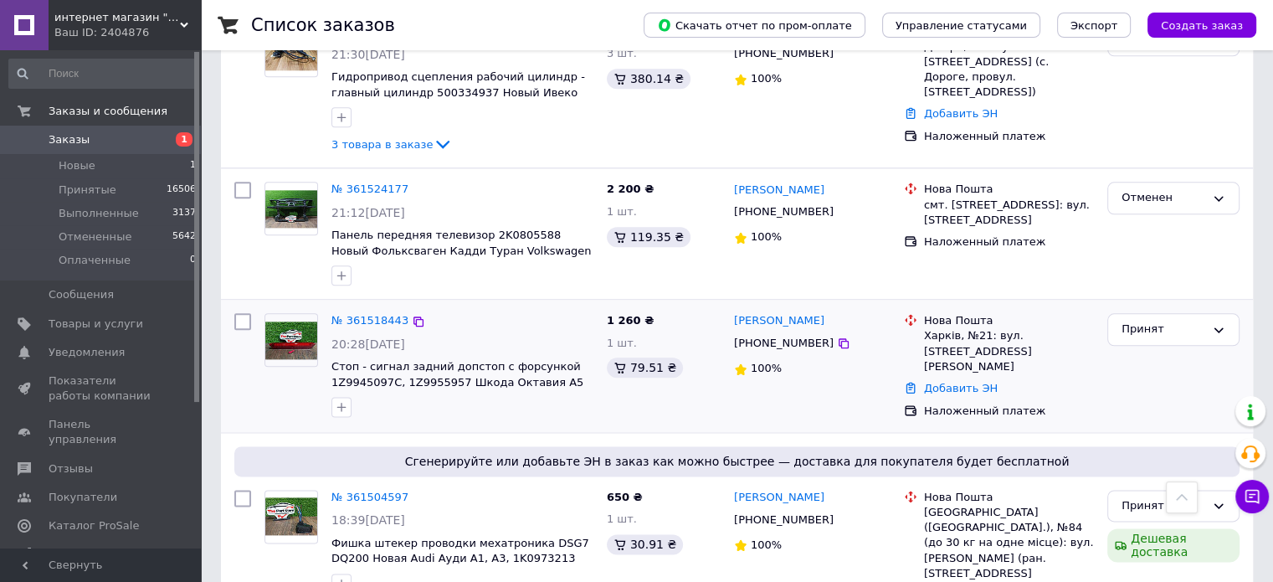
click at [782, 332] on div "[PHONE_NUMBER]" at bounding box center [784, 343] width 106 height 22
click at [957, 382] on link "Добавить ЭН" at bounding box center [961, 388] width 74 height 13
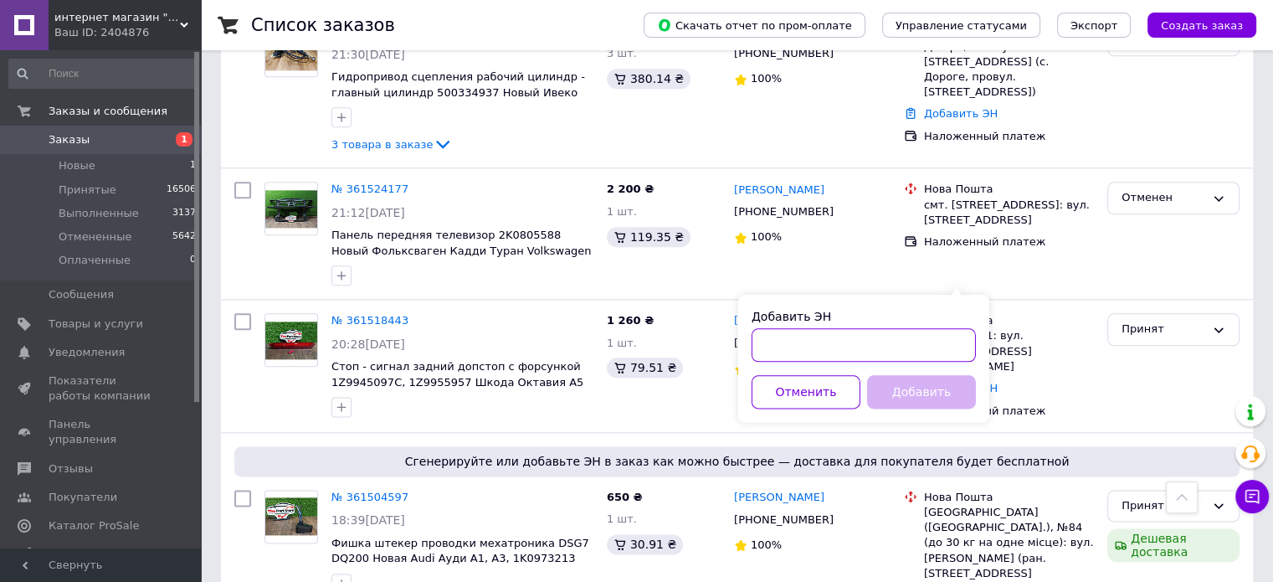
paste input "20451246864566"
type input "20451246864566"
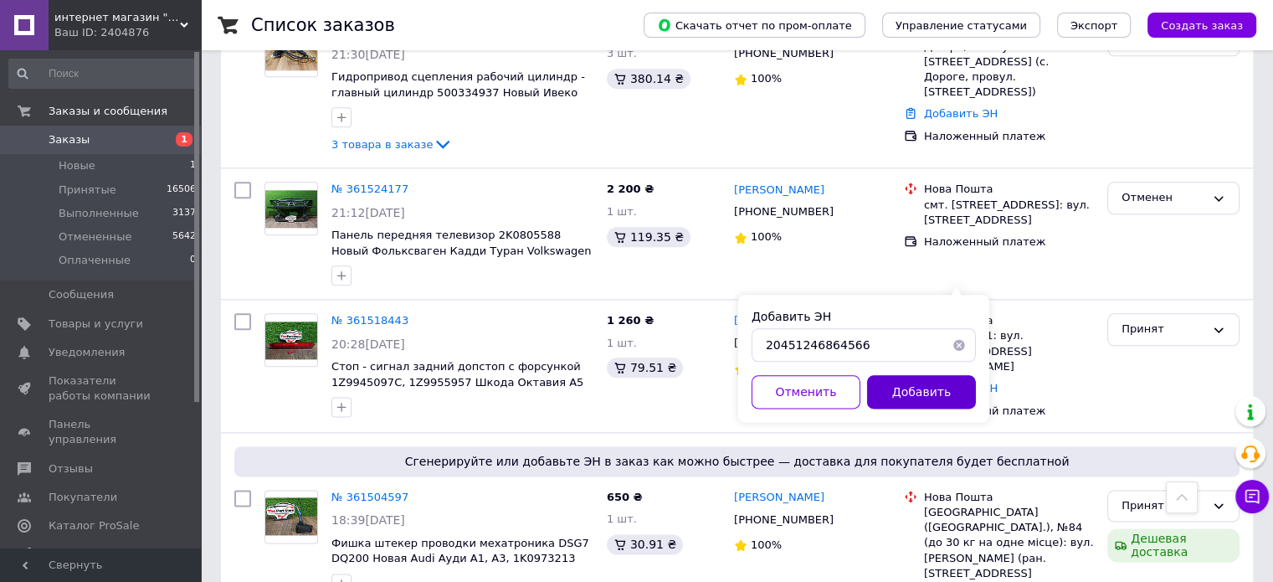
click at [934, 388] on button "Добавить" at bounding box center [921, 391] width 109 height 33
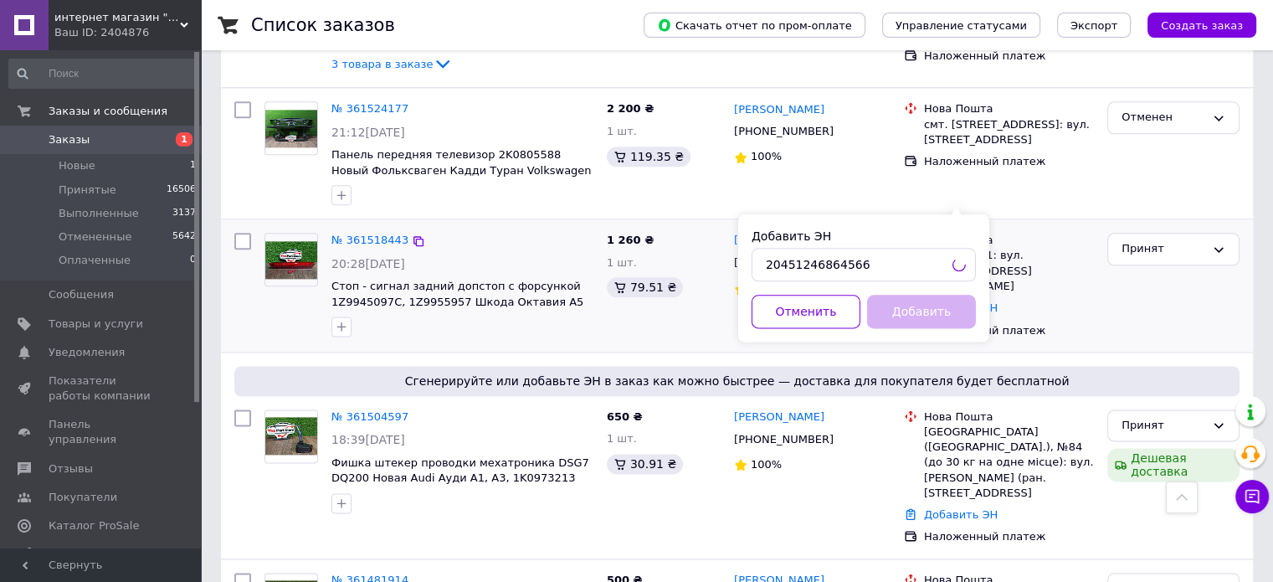
scroll to position [2176, 0]
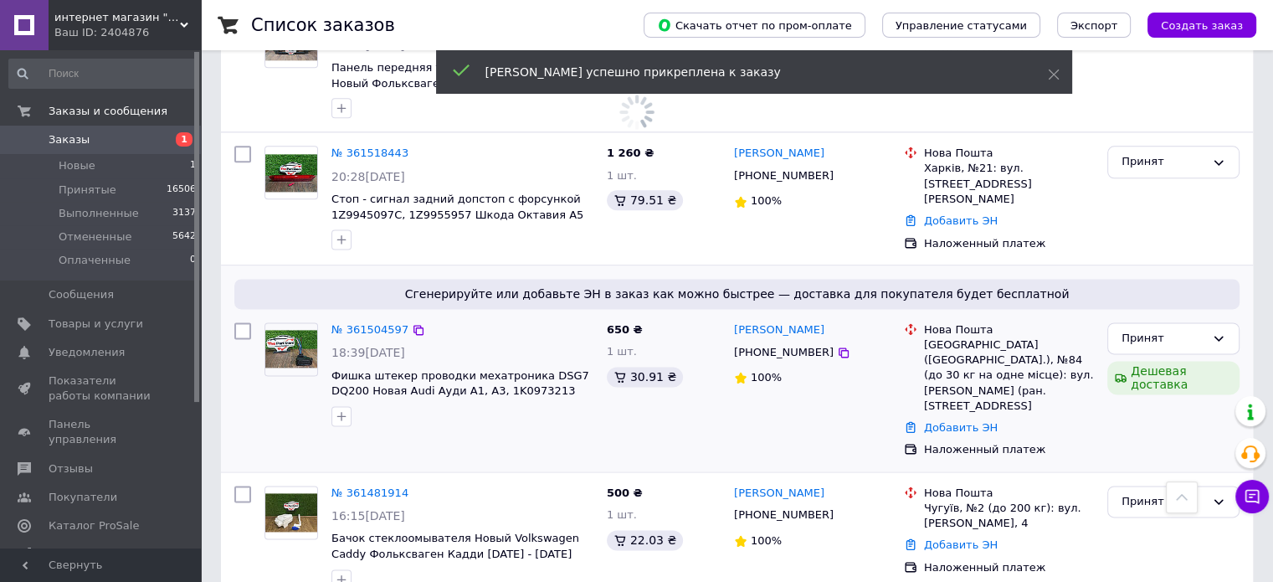
click at [773, 341] on div "[PHONE_NUMBER]" at bounding box center [784, 352] width 106 height 22
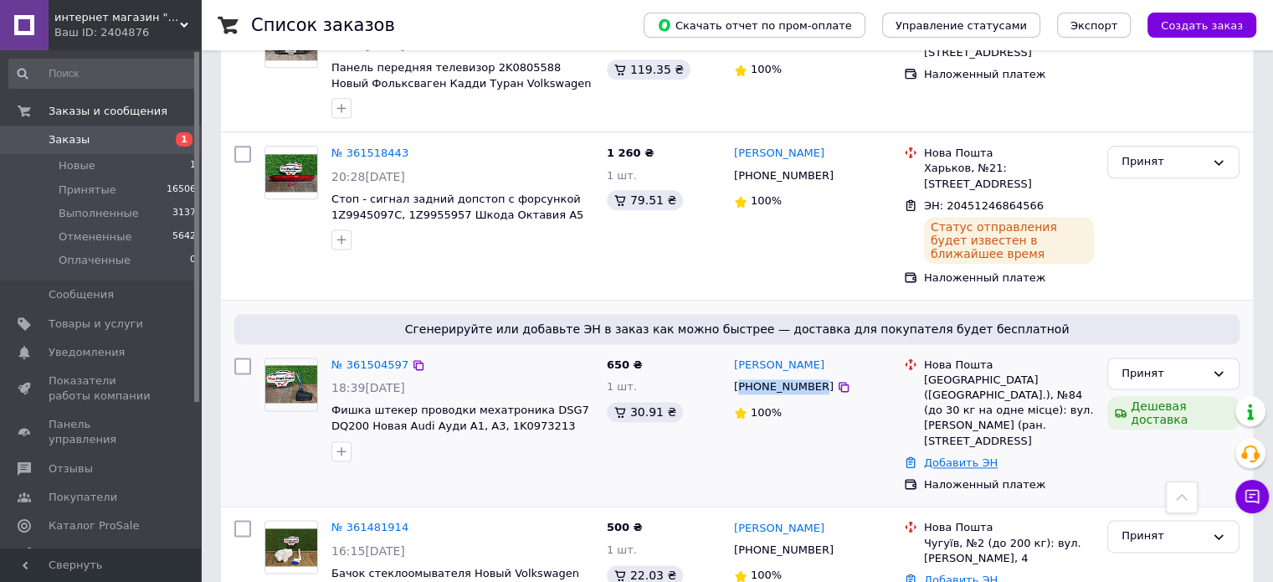
click at [964, 456] on link "Добавить ЭН" at bounding box center [961, 462] width 74 height 13
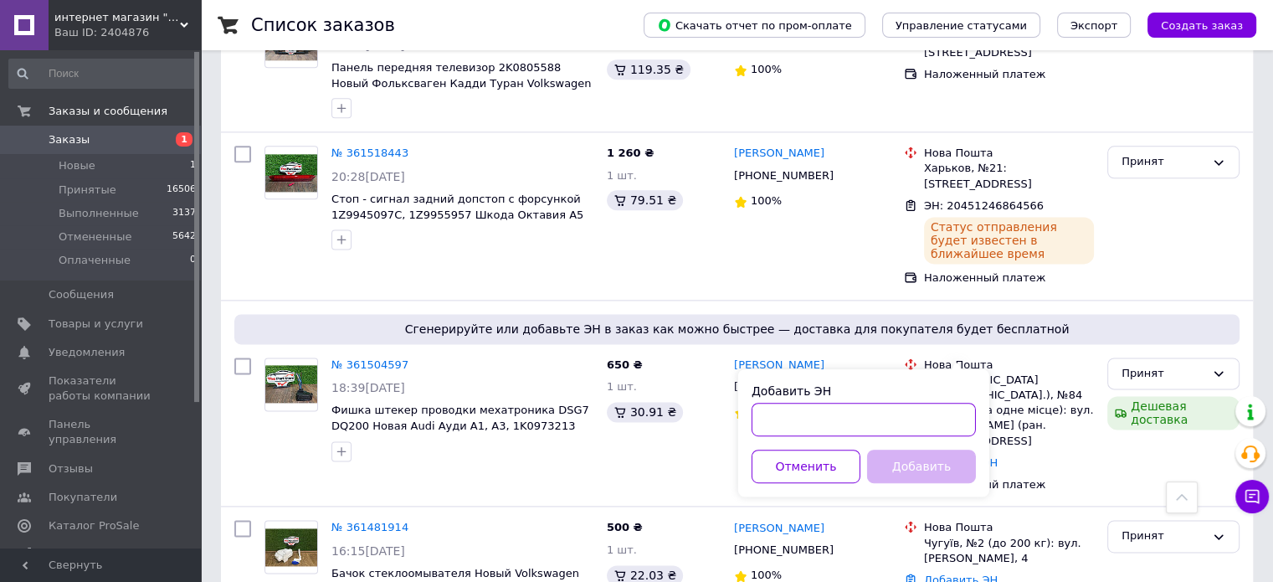
paste input "20451246862289"
type input "20451246862289"
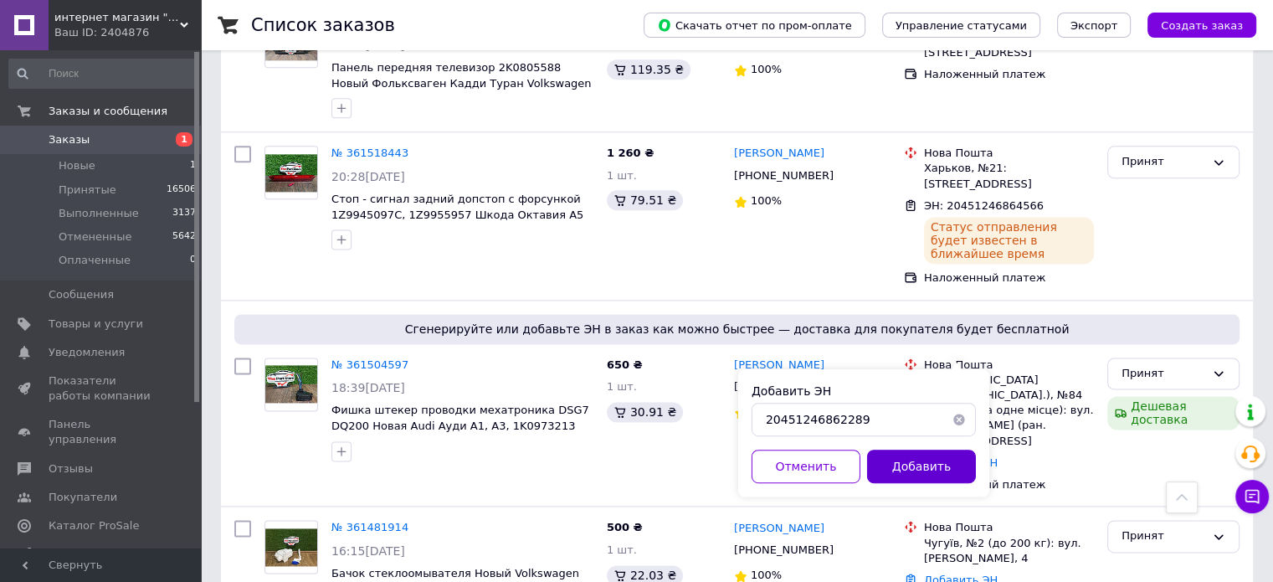
click at [915, 452] on button "Добавить" at bounding box center [921, 465] width 109 height 33
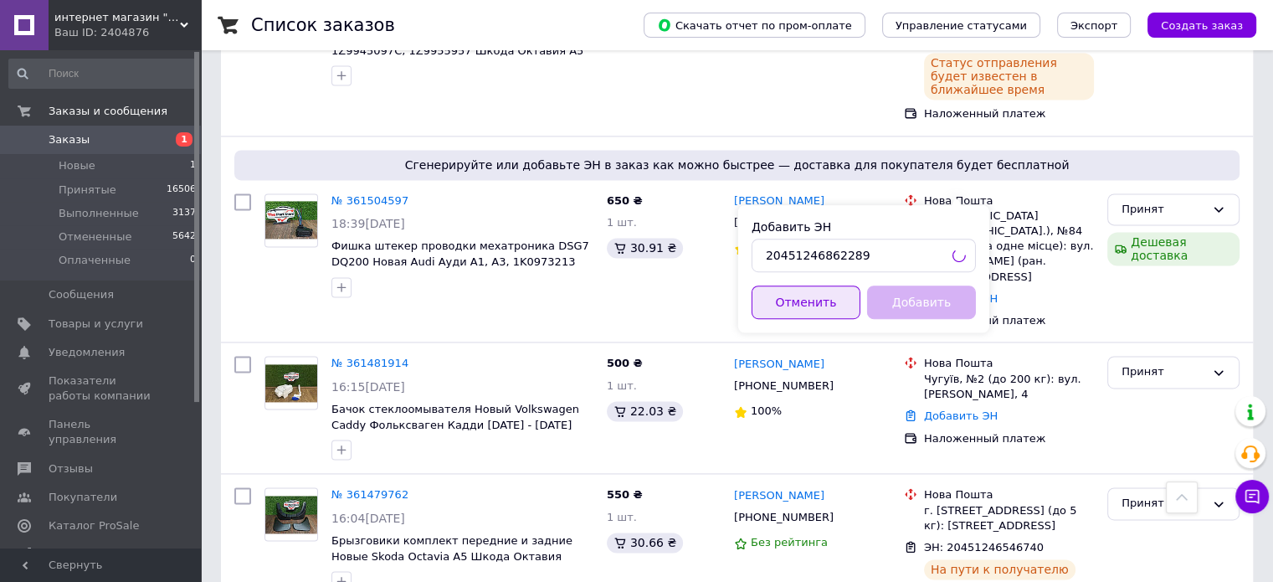
scroll to position [2343, 0]
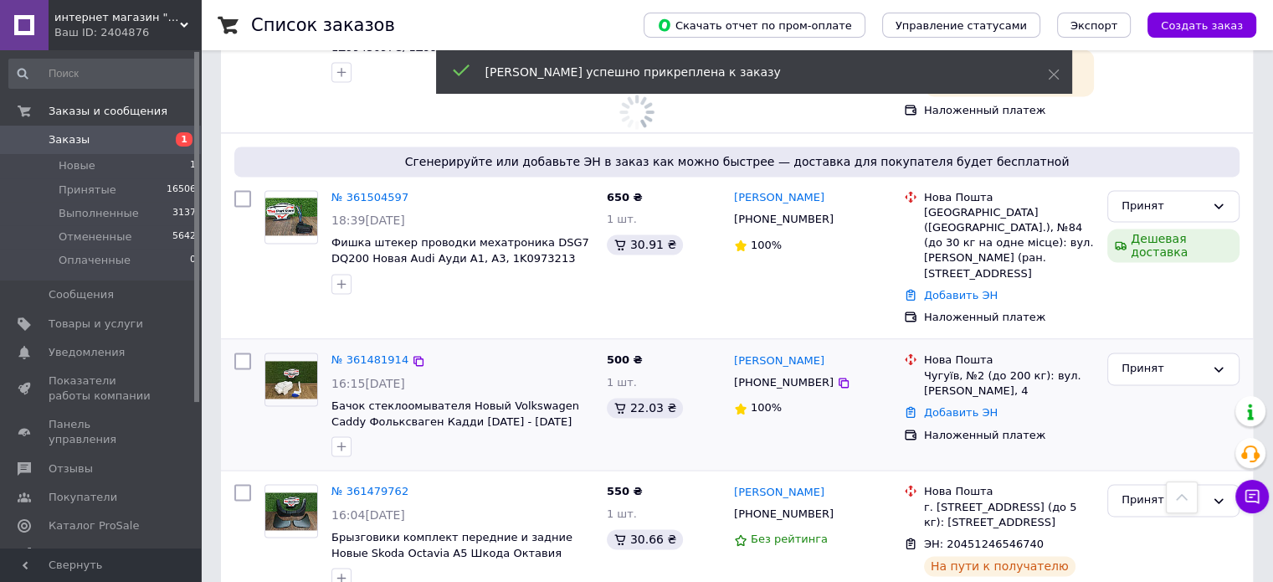
click at [775, 372] on div "[PHONE_NUMBER]" at bounding box center [784, 383] width 106 height 22
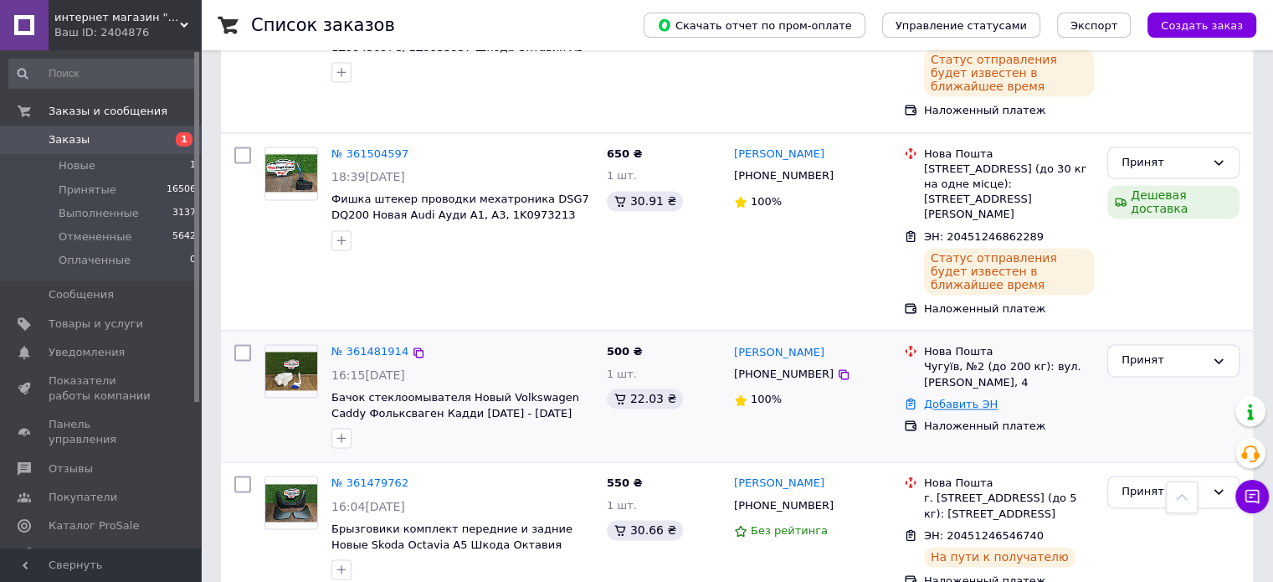
click at [959, 398] on link "Добавить ЭН" at bounding box center [961, 404] width 74 height 13
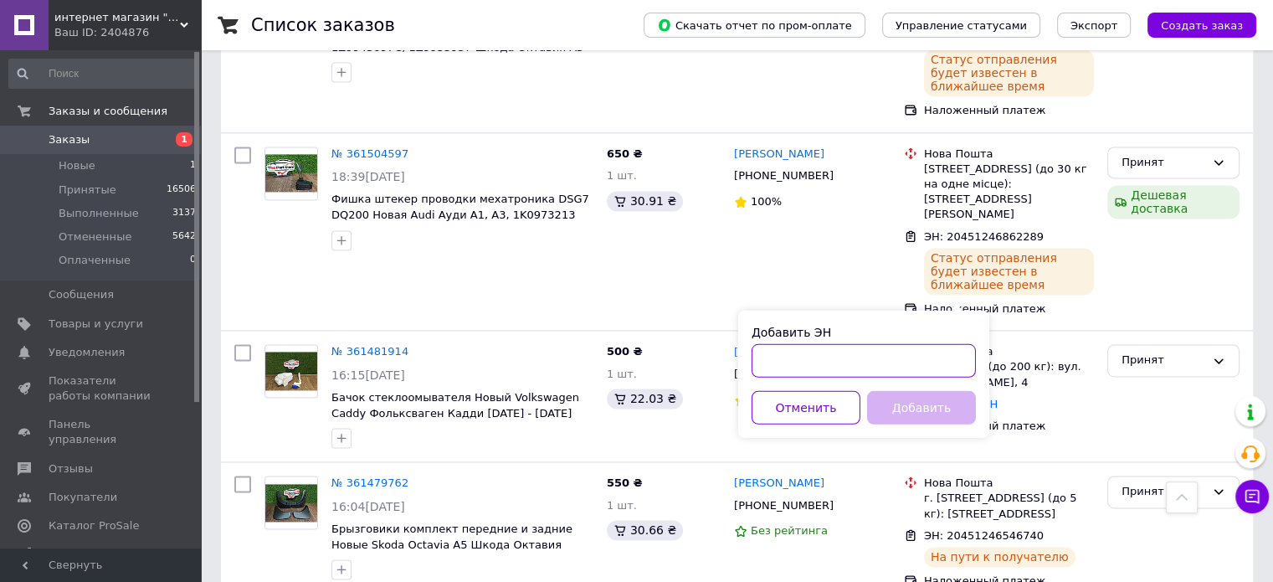
paste input "20451246792859"
type input "20451246792859"
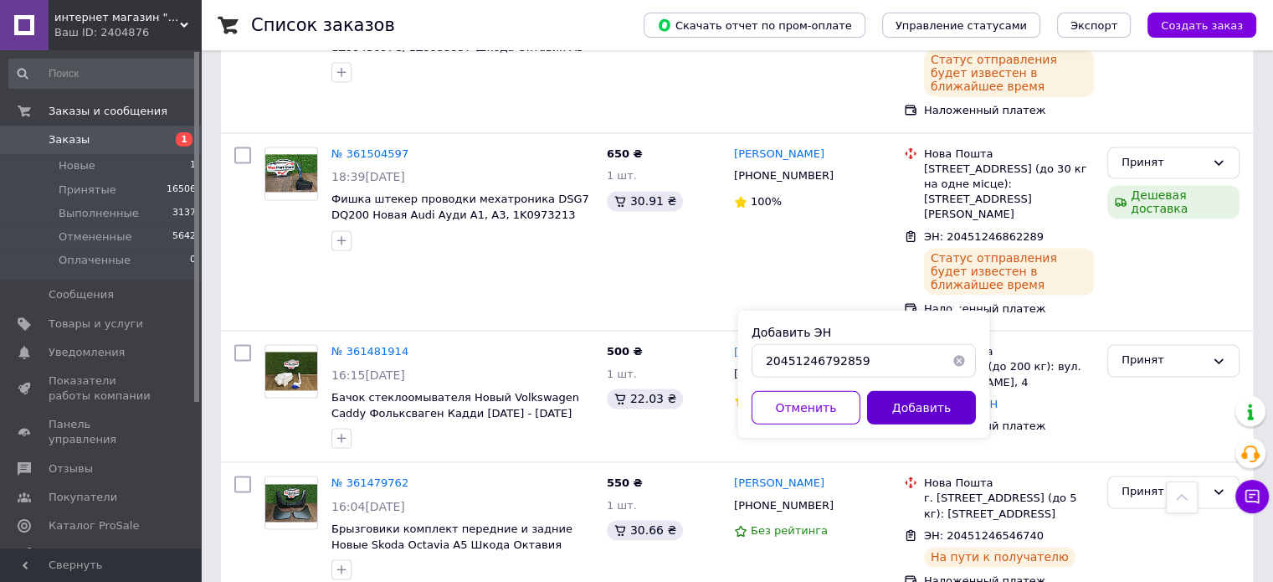
click at [921, 402] on button "Добавить" at bounding box center [921, 406] width 109 height 33
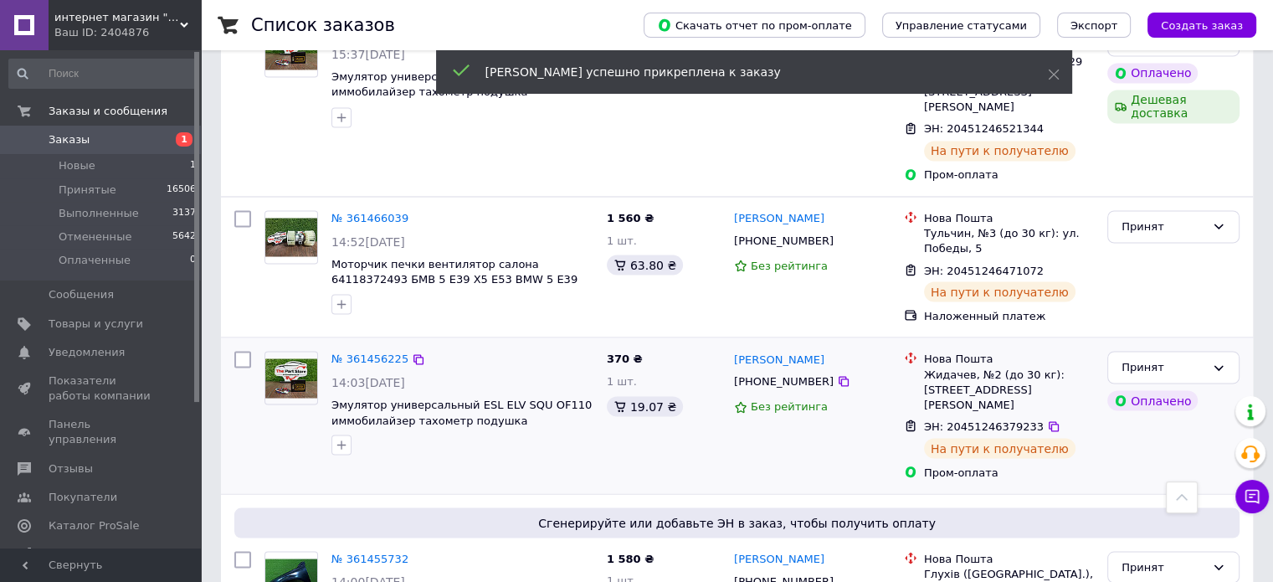
scroll to position [2989, 0]
click at [779, 569] on div "[PHONE_NUMBER]" at bounding box center [784, 580] width 106 height 22
click at [780, 569] on div "[PHONE_NUMBER]" at bounding box center [784, 580] width 106 height 22
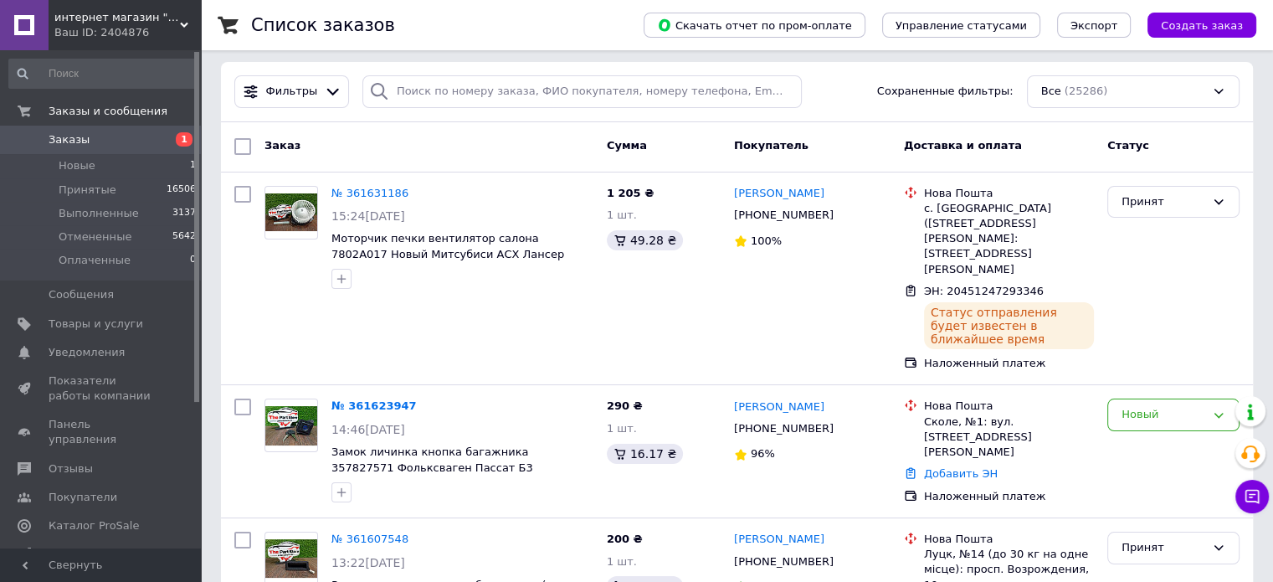
scroll to position [0, 0]
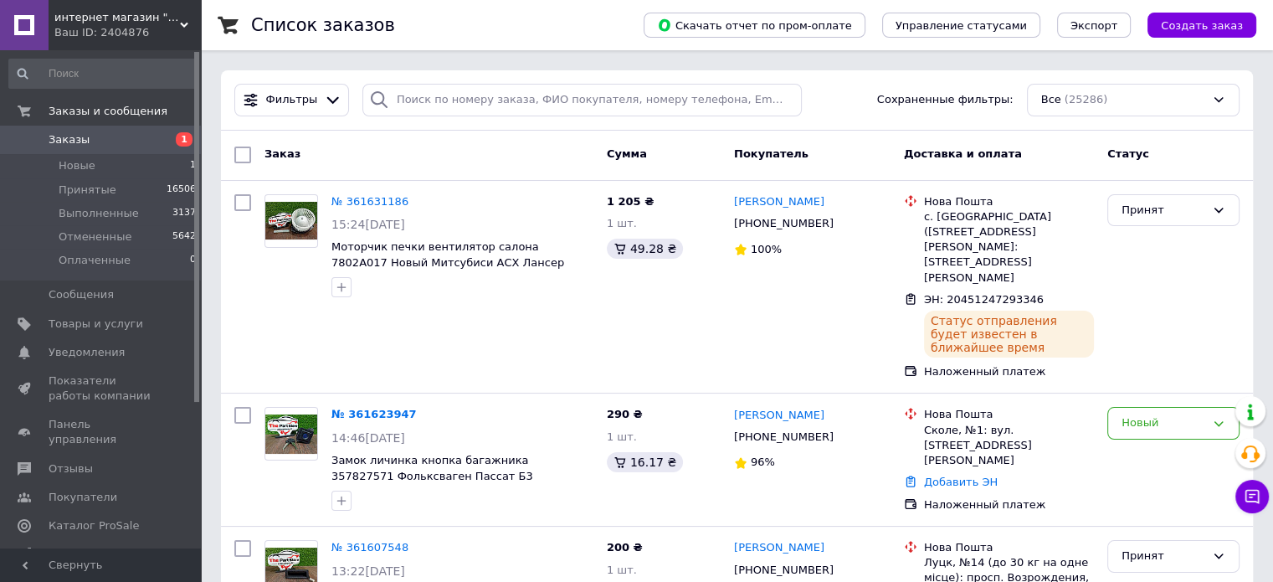
drag, startPoint x: 95, startPoint y: 135, endPoint x: 445, endPoint y: 100, distance: 351.6
click at [97, 135] on span "Заказы" at bounding box center [102, 139] width 106 height 15
click at [96, 126] on link "Заказы 1" at bounding box center [103, 140] width 206 height 28
